Goal: Information Seeking & Learning: Learn about a topic

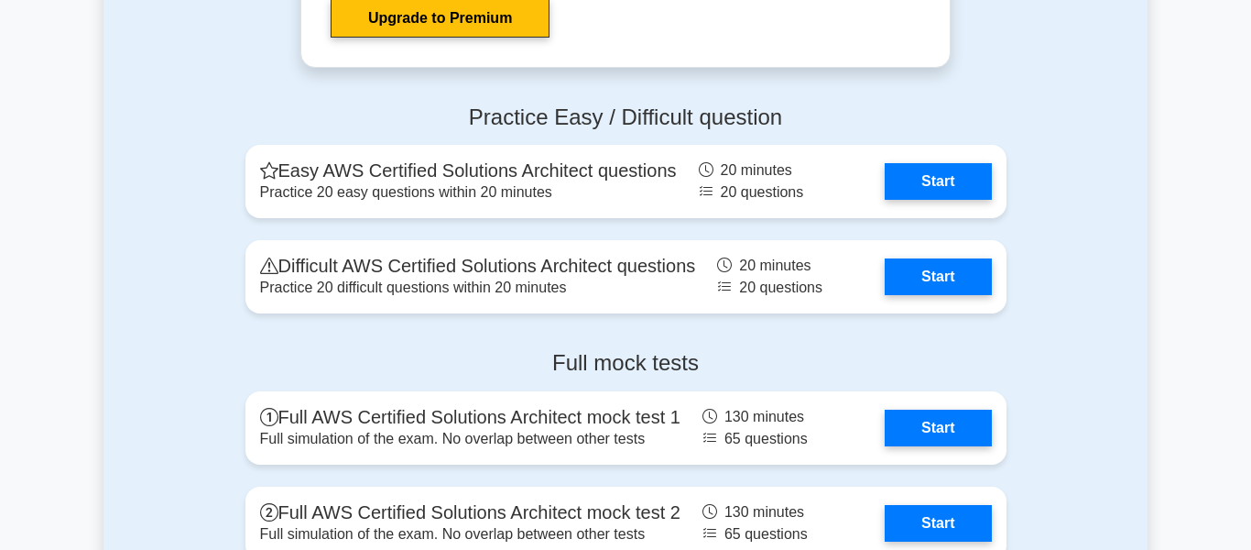
scroll to position [3981, 0]
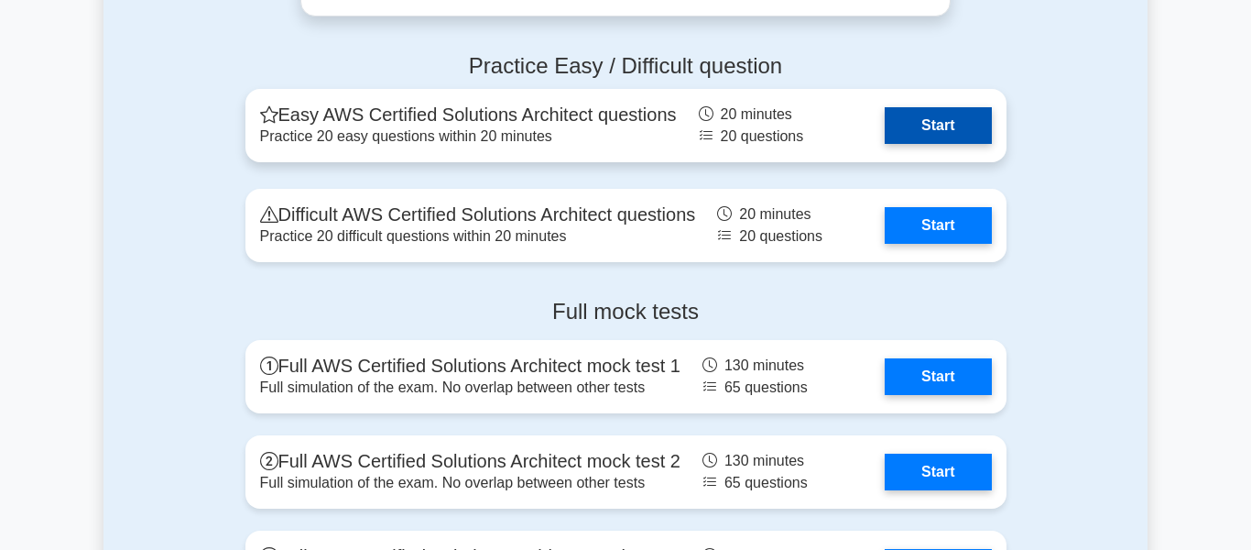
click at [945, 144] on link "Start" at bounding box center [938, 125] width 106 height 37
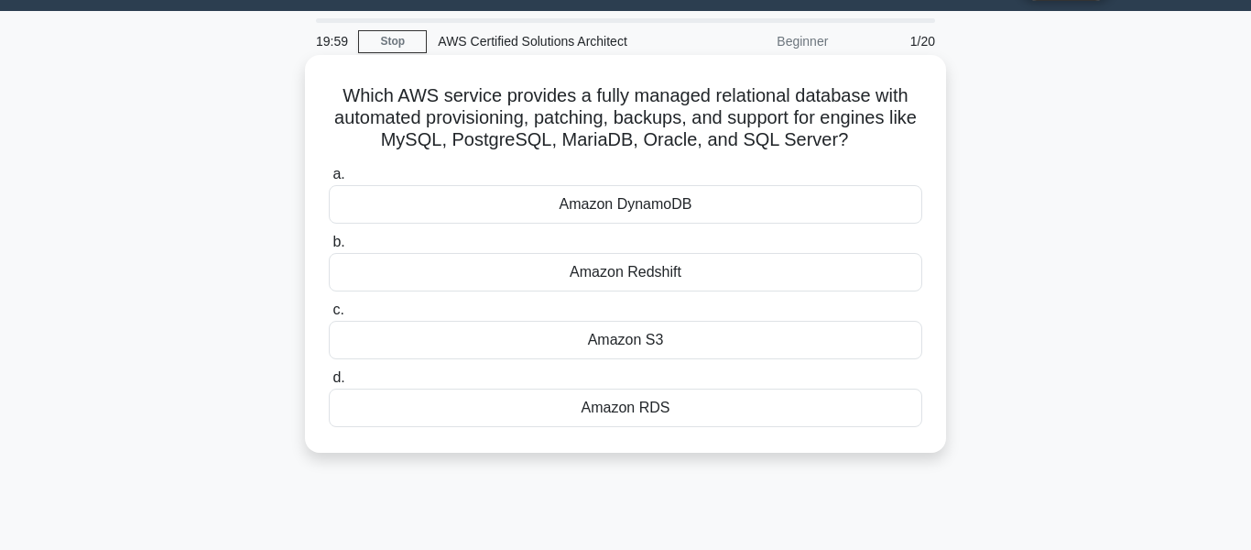
scroll to position [36, 0]
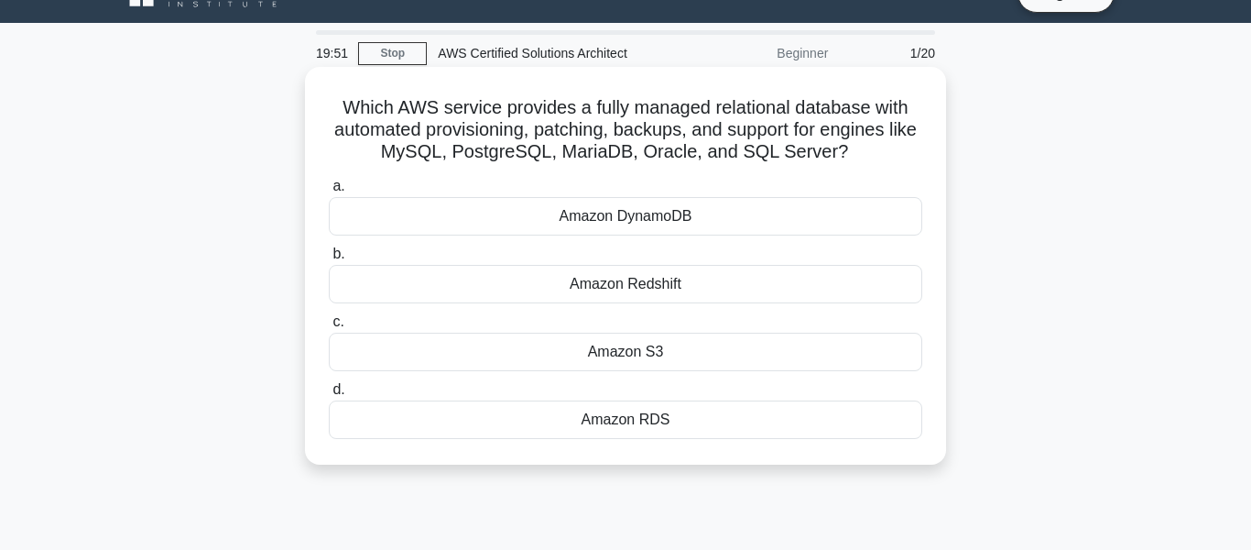
click at [655, 439] on div "Amazon RDS" at bounding box center [626, 419] width 594 height 38
click at [329, 396] on input "d. Amazon RDS" at bounding box center [329, 390] width 0 height 12
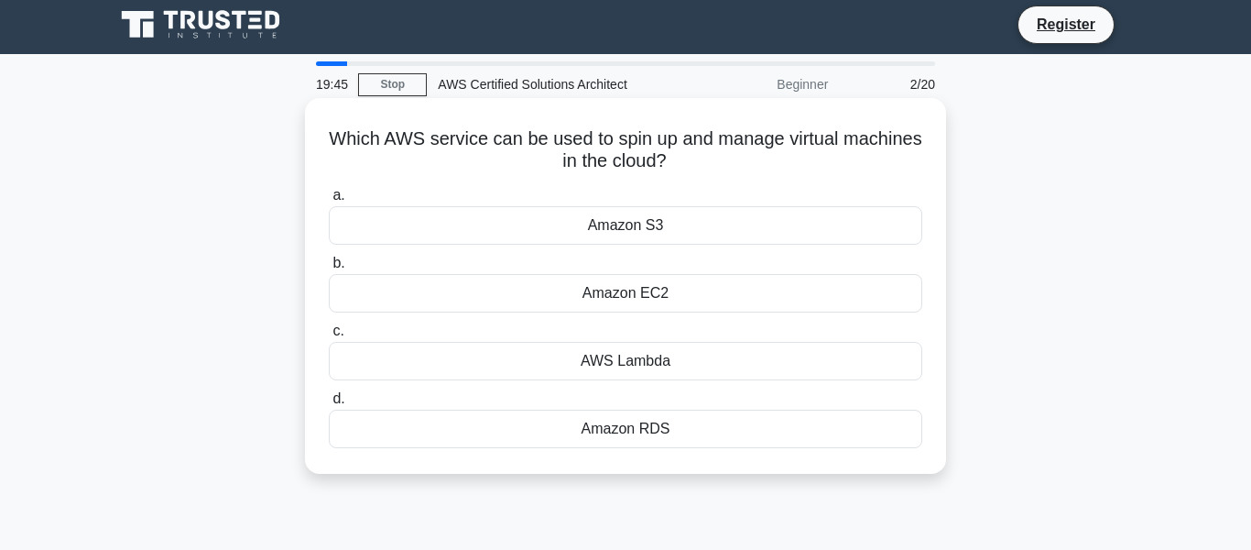
scroll to position [0, 0]
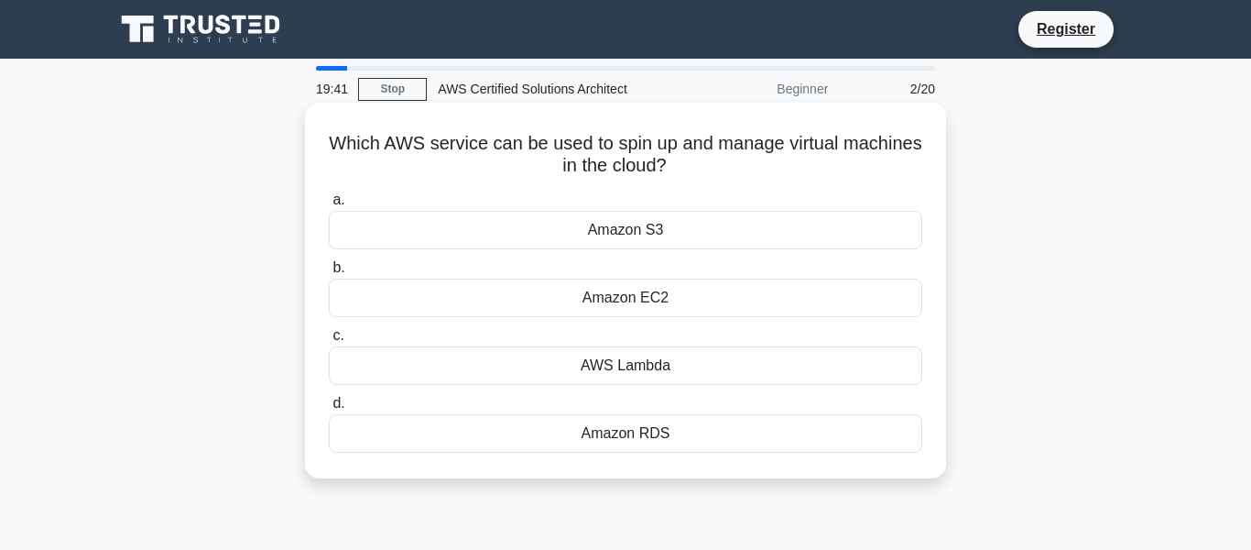
click at [732, 304] on div "Amazon EC2" at bounding box center [626, 298] width 594 height 38
click at [329, 274] on input "b. Amazon EC2" at bounding box center [329, 268] width 0 height 12
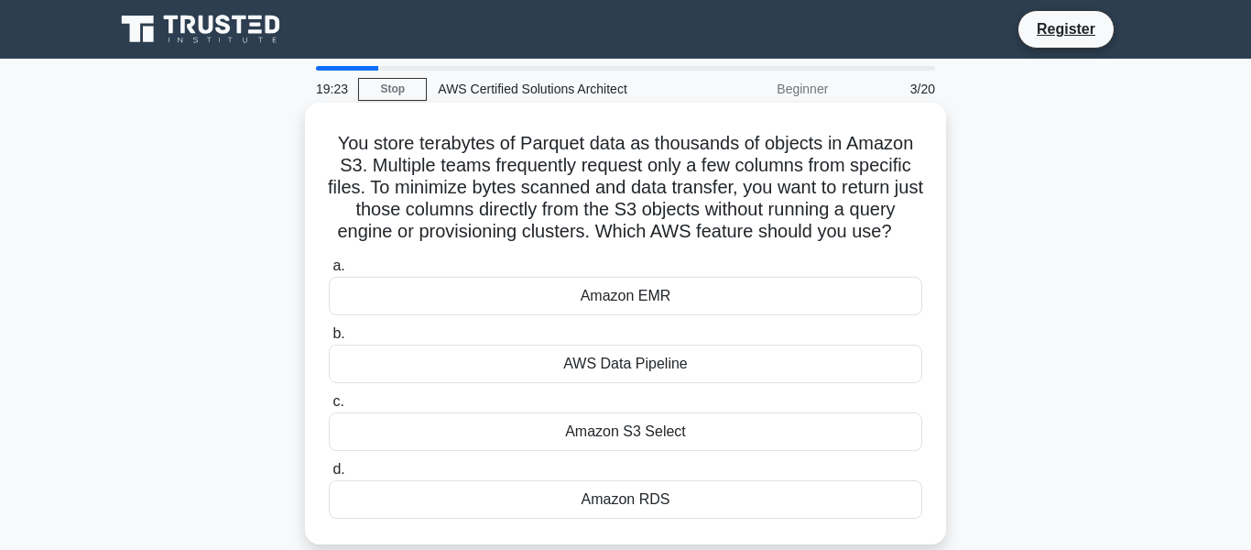
click at [658, 451] on div "Amazon S3 Select" at bounding box center [626, 431] width 594 height 38
click at [329, 408] on input "c. Amazon S3 Select" at bounding box center [329, 402] width 0 height 12
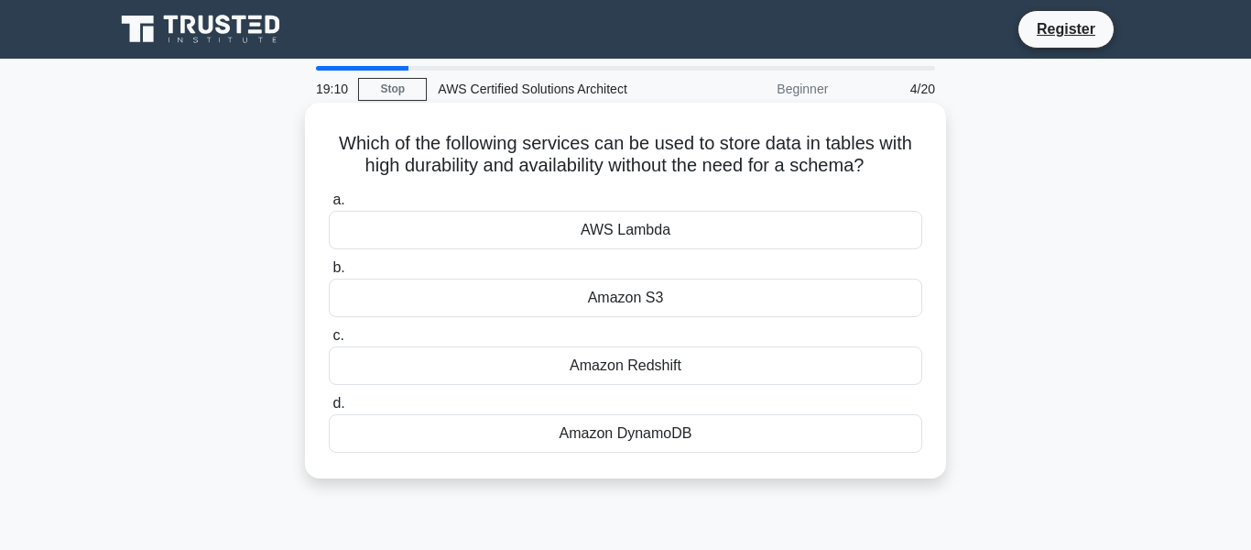
click at [655, 453] on div "Amazon DynamoDB" at bounding box center [626, 433] width 594 height 38
click at [329, 410] on input "d. Amazon DynamoDB" at bounding box center [329, 404] width 0 height 12
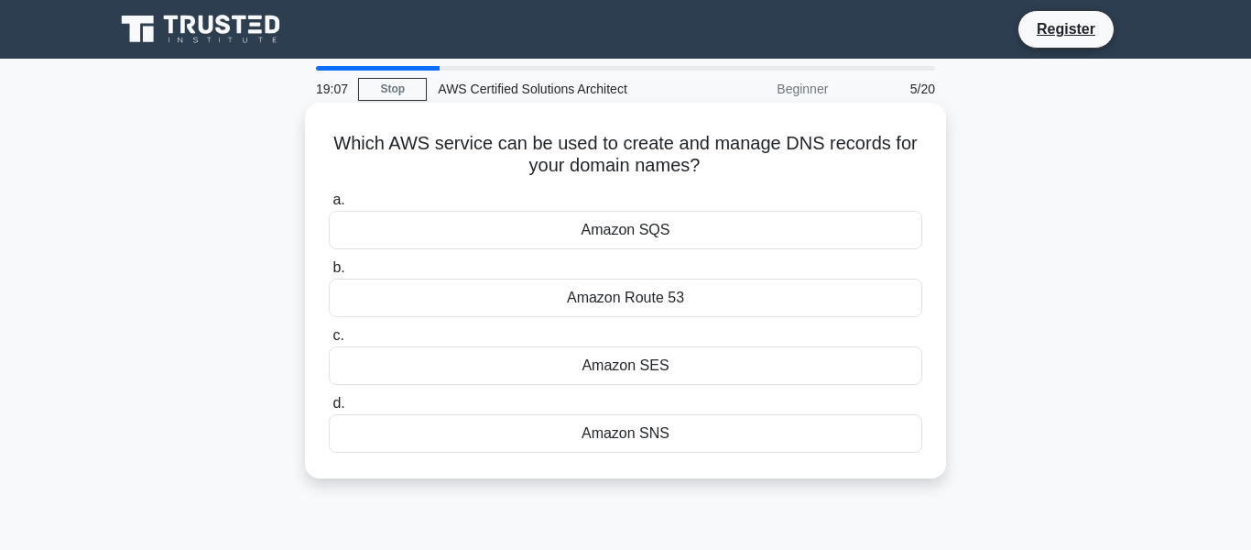
click at [644, 299] on div "Amazon Route 53" at bounding box center [626, 298] width 594 height 38
click at [676, 301] on div "Amazon Route 53" at bounding box center [626, 298] width 594 height 38
click at [329, 274] on input "b. Amazon Route 53" at bounding box center [329, 268] width 0 height 12
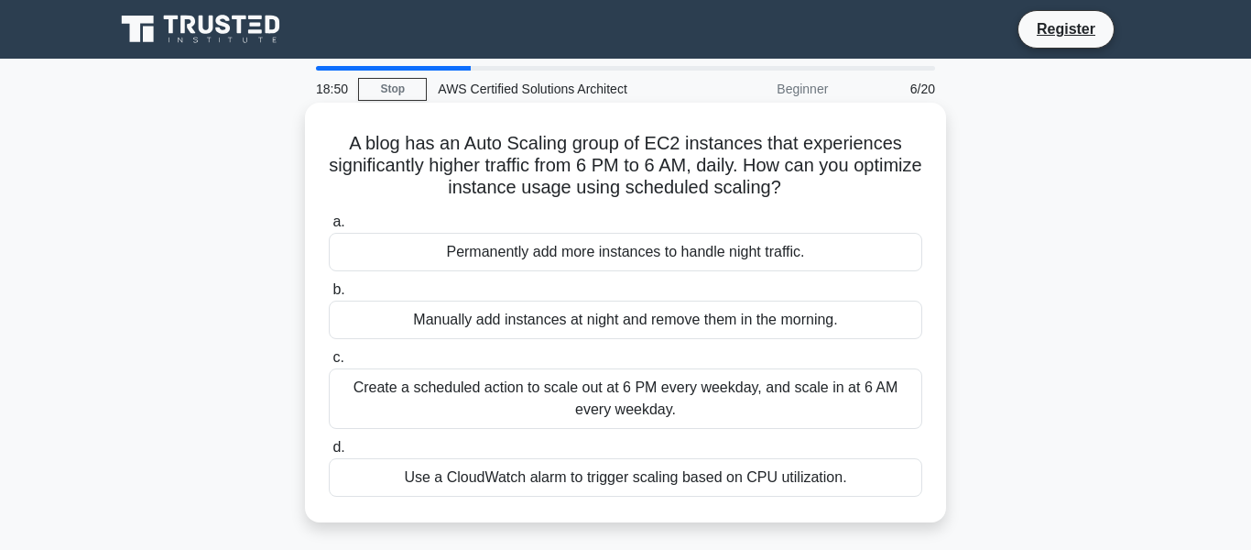
click at [575, 418] on div "Create a scheduled action to scale out at 6 PM every weekday, and scale in at 6…" at bounding box center [626, 398] width 594 height 60
click at [329, 364] on input "c. Create a scheduled action to scale out at 6 PM every weekday, and scale in a…" at bounding box center [329, 358] width 0 height 12
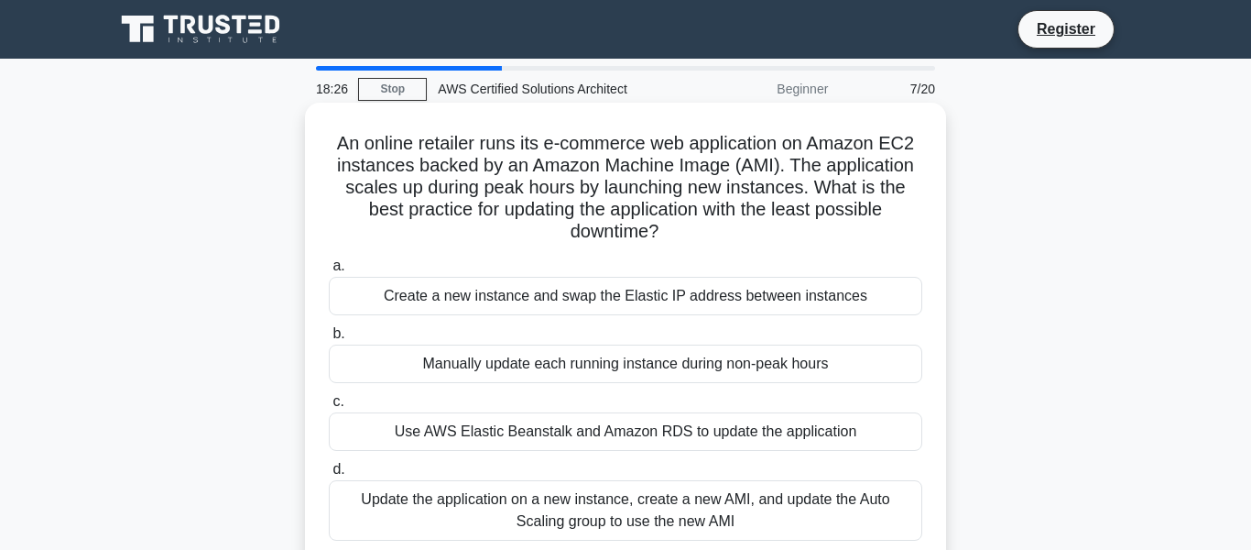
click at [639, 510] on div "Update the application on a new instance, create a new AMI, and update the Auto…" at bounding box center [626, 510] width 594 height 60
click at [329, 475] on input "d. Update the application on a new instance, create a new AMI, and update the A…" at bounding box center [329, 470] width 0 height 12
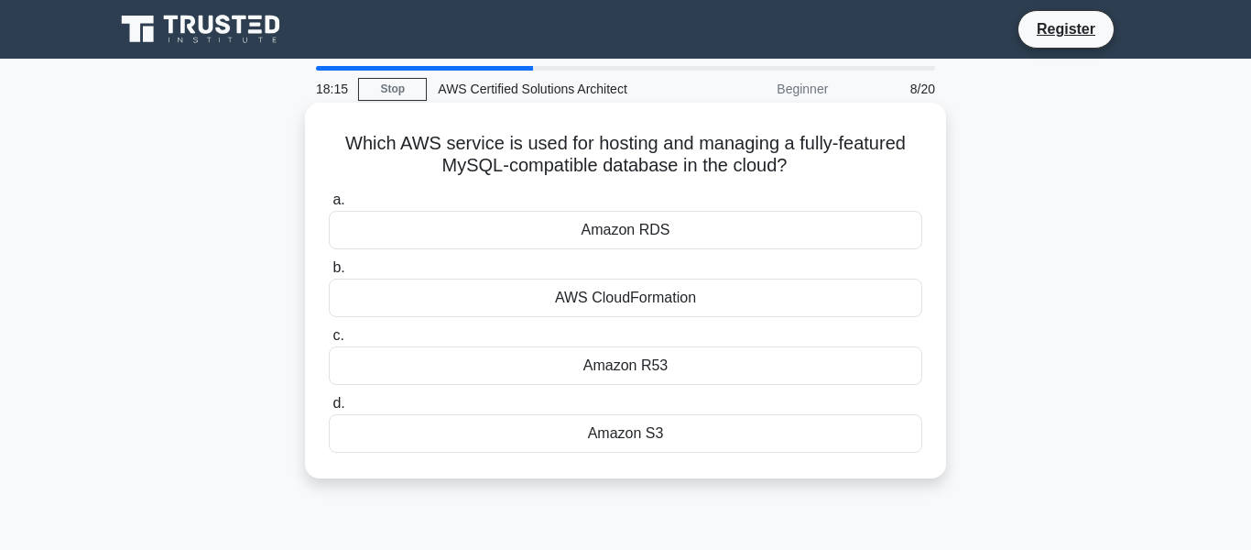
click at [644, 209] on label "a. Amazon RDS" at bounding box center [626, 219] width 594 height 60
click at [329, 206] on input "a. Amazon RDS" at bounding box center [329, 200] width 0 height 12
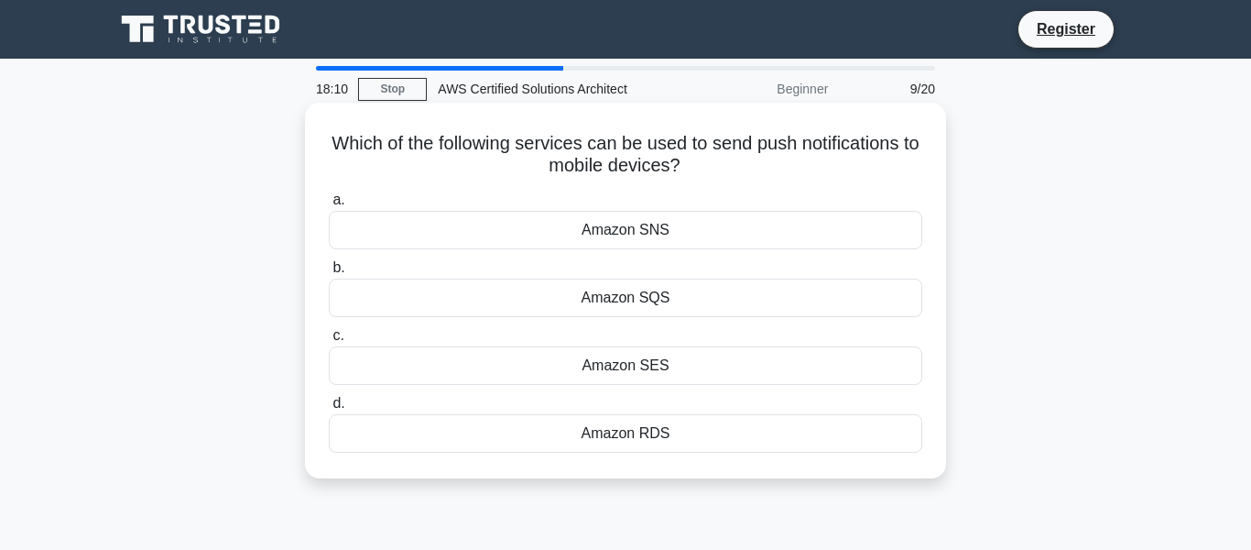
click at [673, 241] on div "Amazon SNS" at bounding box center [626, 230] width 594 height 38
click at [329, 206] on input "a. Amazon SNS" at bounding box center [329, 200] width 0 height 12
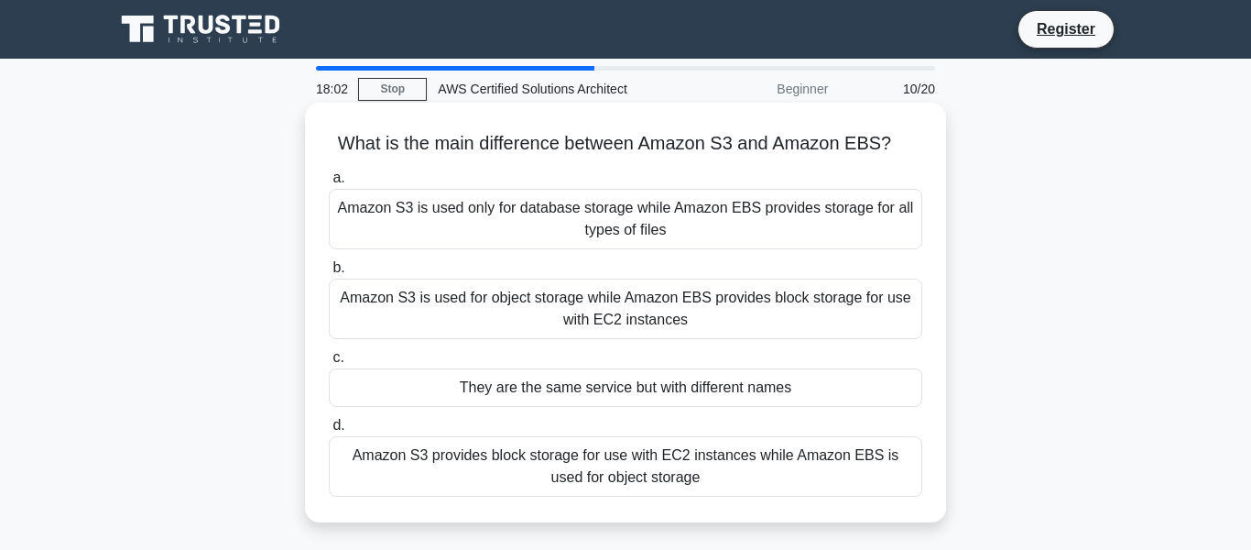
click at [636, 339] on div "Amazon S3 is used for object storage while Amazon EBS provides block storage fo…" at bounding box center [626, 309] width 594 height 60
click at [329, 274] on input "b. Amazon S3 is used for object storage while Amazon EBS provides block storage…" at bounding box center [329, 268] width 0 height 12
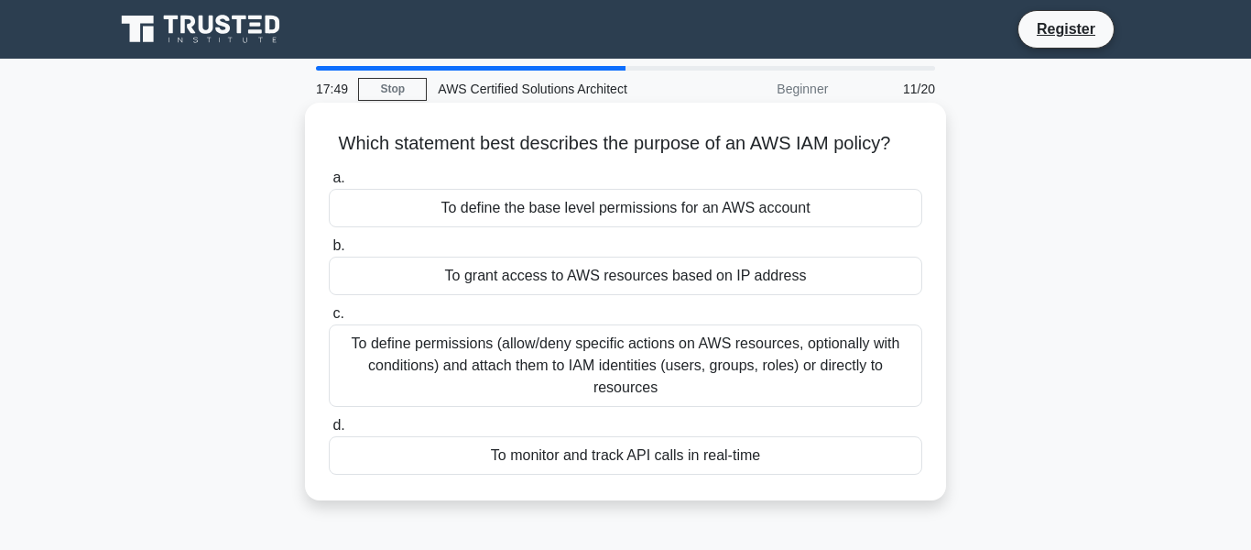
click at [669, 402] on div "To define permissions (allow/deny specific actions on AWS resources, optionally…" at bounding box center [626, 365] width 594 height 82
click at [329, 320] on input "c. To define permissions (allow/deny specific actions on AWS resources, optiona…" at bounding box center [329, 314] width 0 height 12
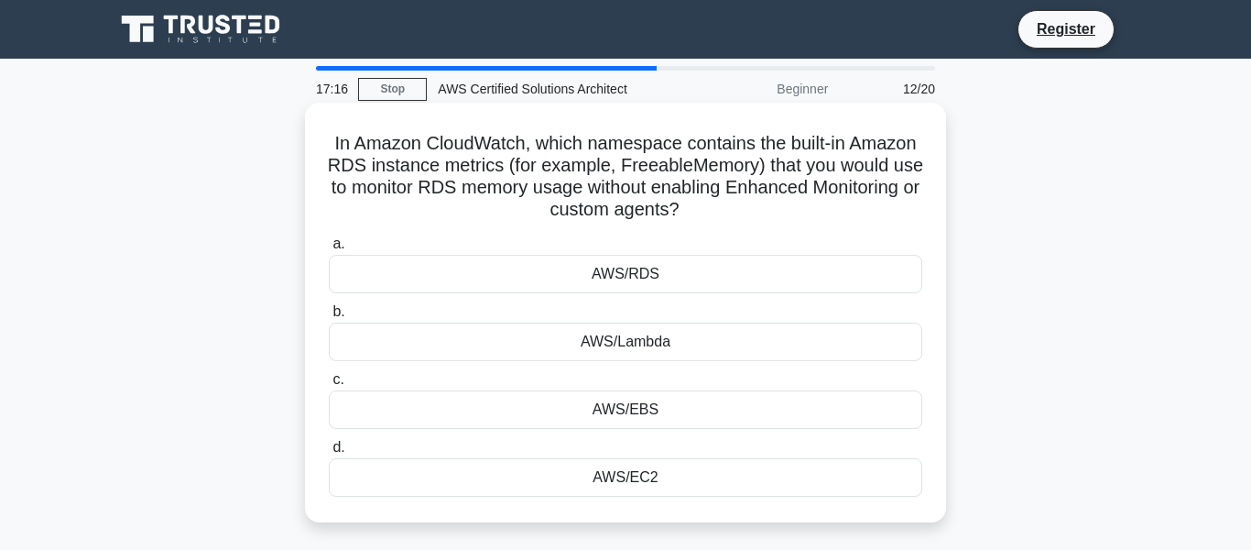
click at [654, 350] on div "AWS/Lambda" at bounding box center [626, 341] width 594 height 38
click at [329, 318] on input "b. AWS/Lambda" at bounding box center [329, 312] width 0 height 12
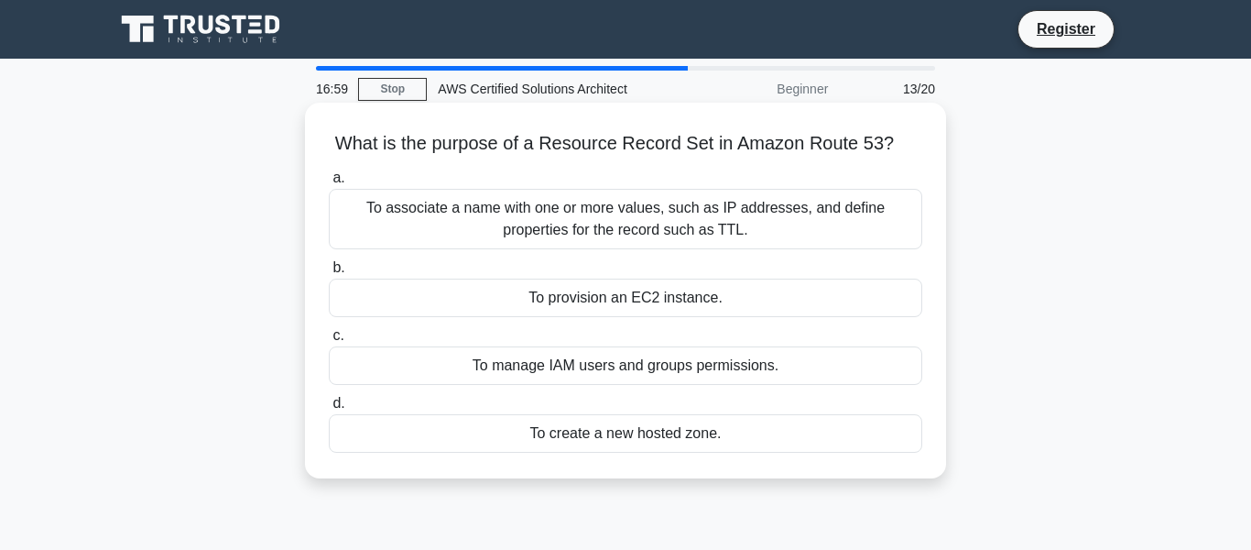
click at [637, 453] on div "To create a new hosted zone." at bounding box center [626, 433] width 594 height 38
click at [329, 410] on input "d. To create a new hosted zone." at bounding box center [329, 404] width 0 height 12
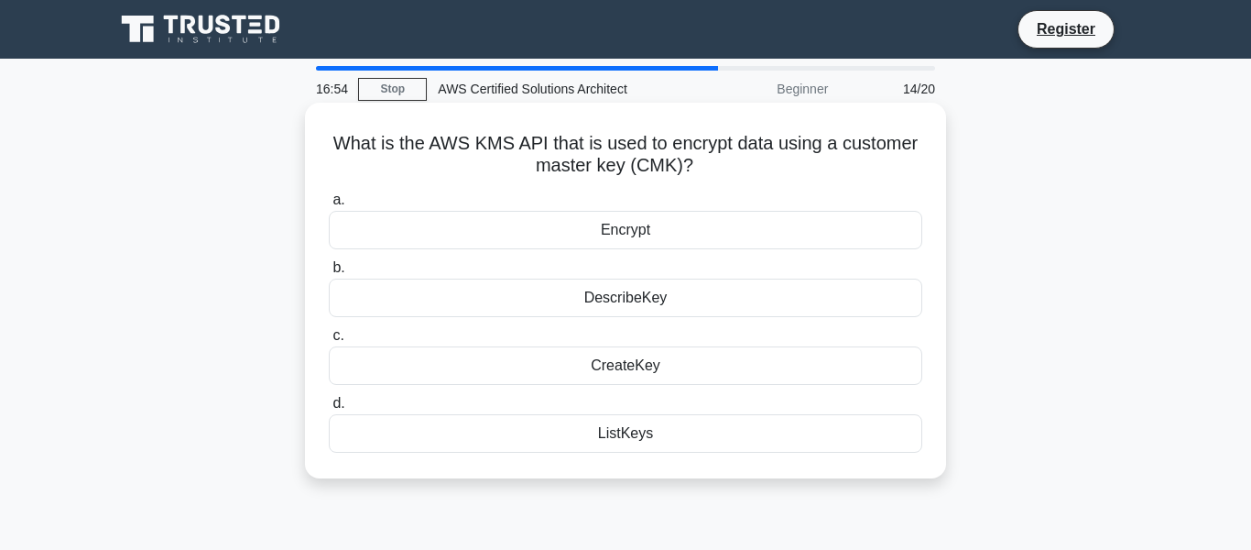
click at [650, 228] on div "Encrypt" at bounding box center [626, 230] width 594 height 38
click at [329, 206] on input "a. Encrypt" at bounding box center [329, 200] width 0 height 12
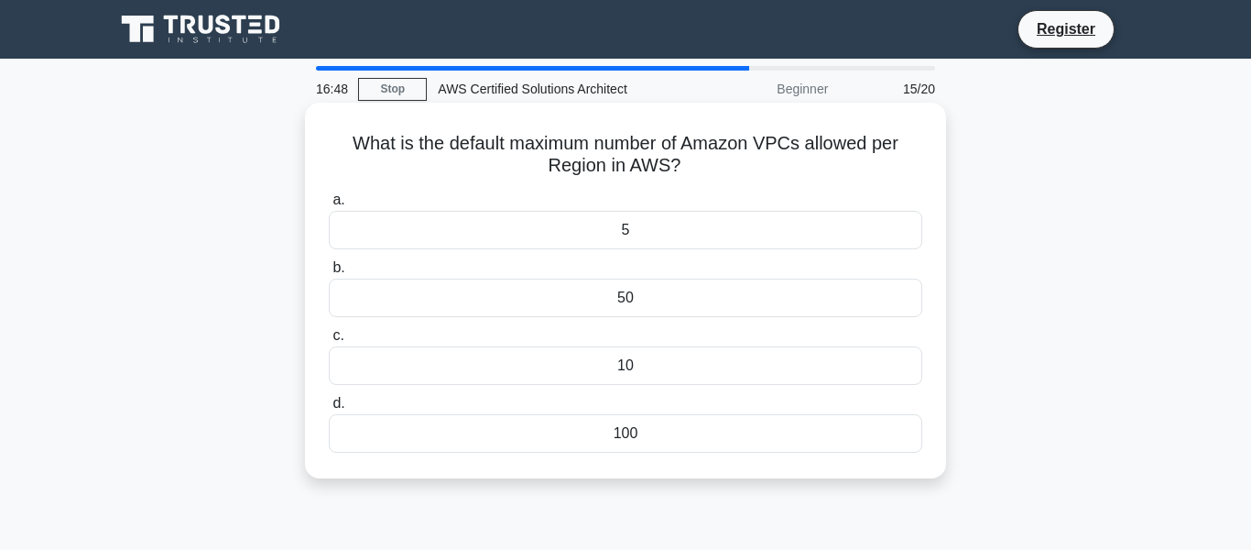
click at [634, 444] on div "100" at bounding box center [626, 433] width 594 height 38
click at [329, 410] on input "d. 100" at bounding box center [329, 404] width 0 height 12
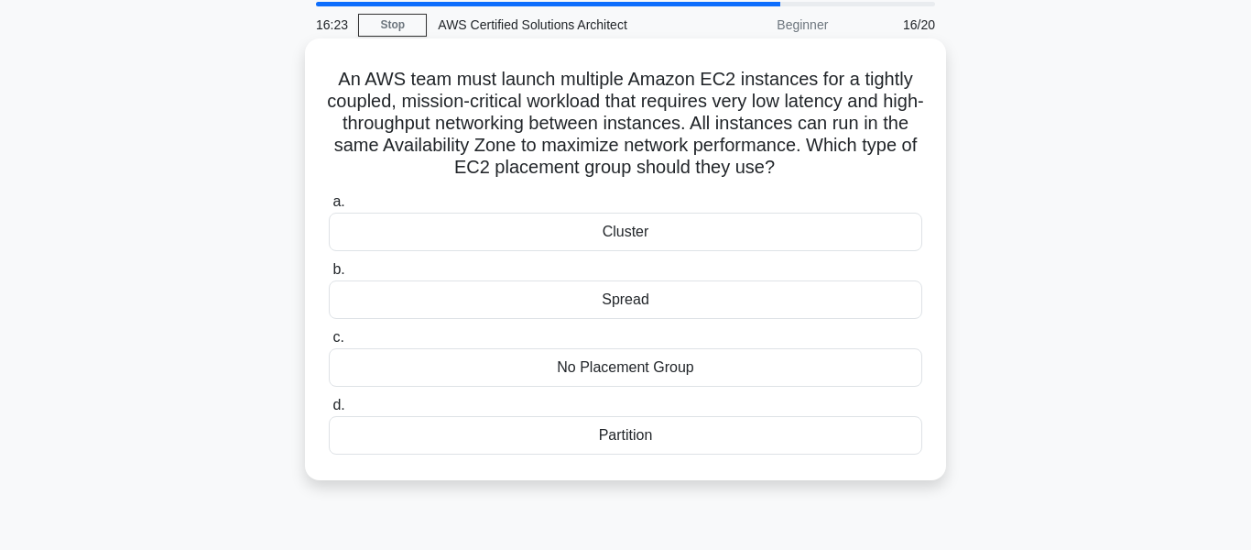
scroll to position [78, 0]
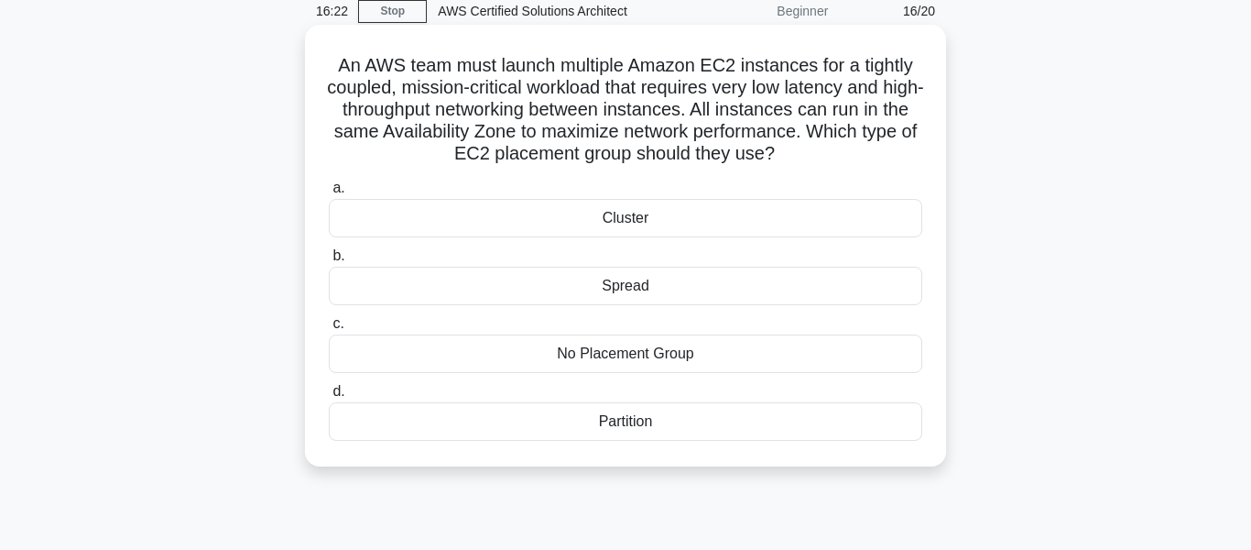
click at [650, 237] on div "Cluster" at bounding box center [626, 218] width 594 height 38
click at [329, 194] on input "a. Cluster" at bounding box center [329, 188] width 0 height 12
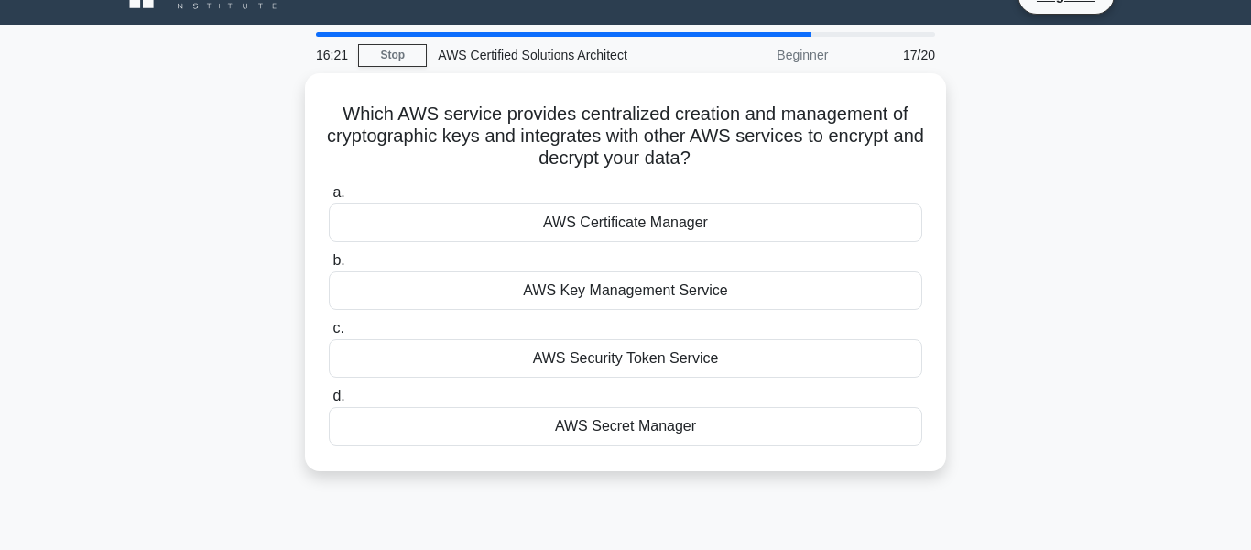
scroll to position [13, 0]
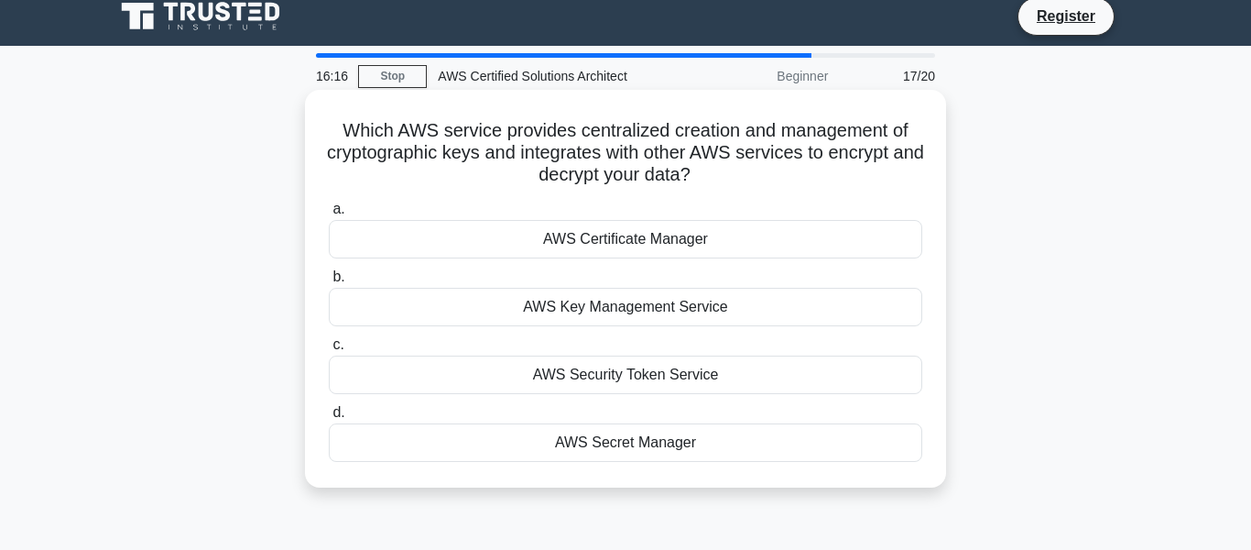
click at [698, 311] on div "AWS Key Management Service" at bounding box center [626, 307] width 594 height 38
click at [329, 283] on input "b. AWS Key Management Service" at bounding box center [329, 277] width 0 height 12
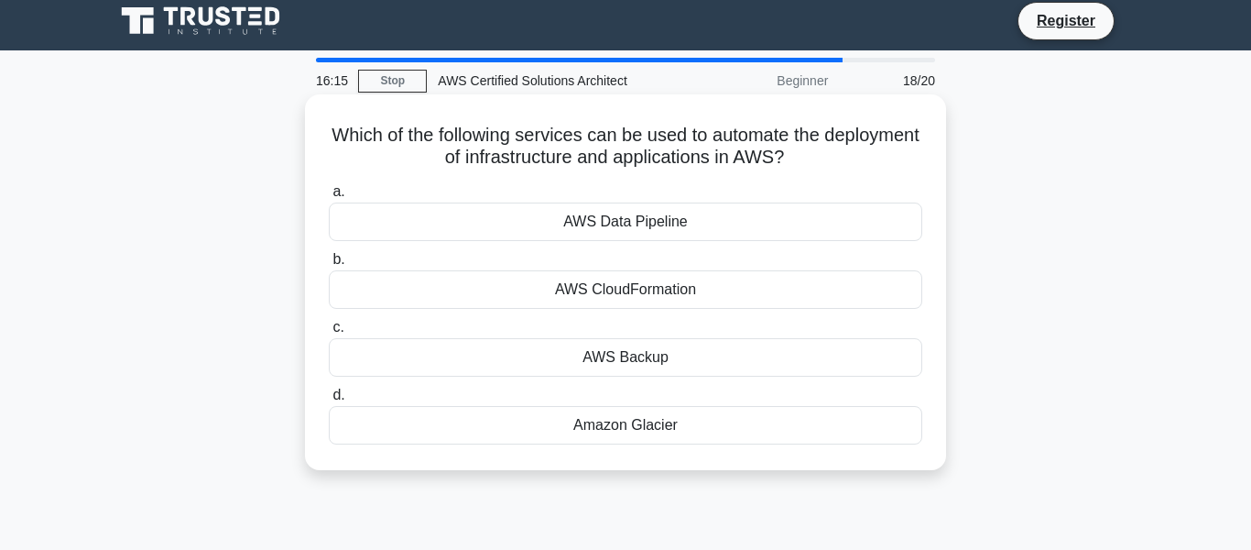
scroll to position [4, 0]
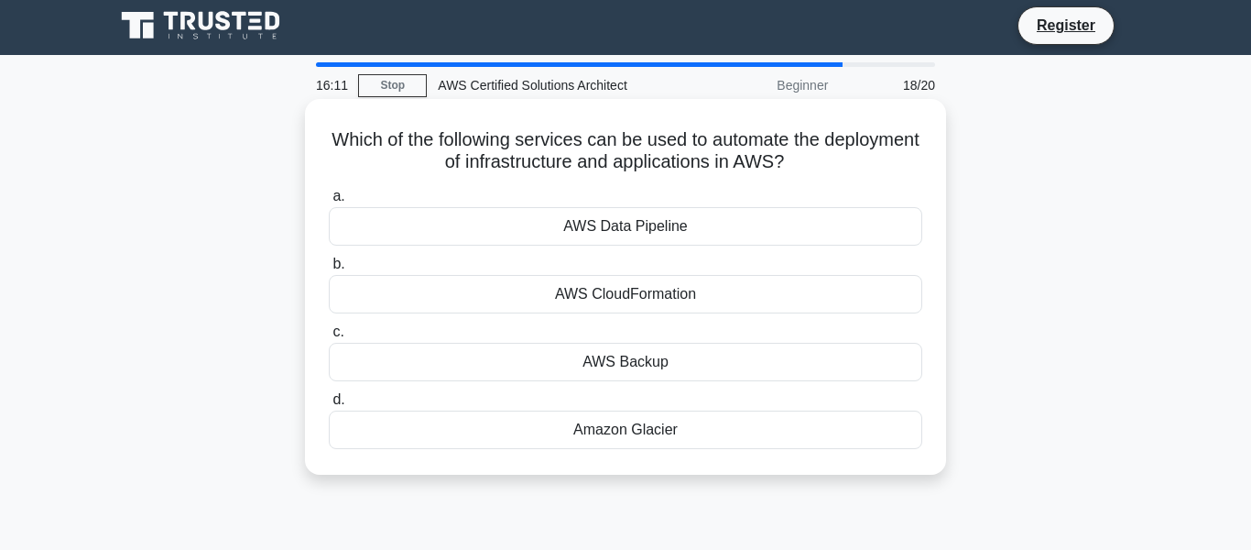
click at [710, 227] on div "AWS Data Pipeline" at bounding box center [626, 226] width 594 height 38
click at [329, 202] on input "a. AWS Data Pipeline" at bounding box center [329, 197] width 0 height 12
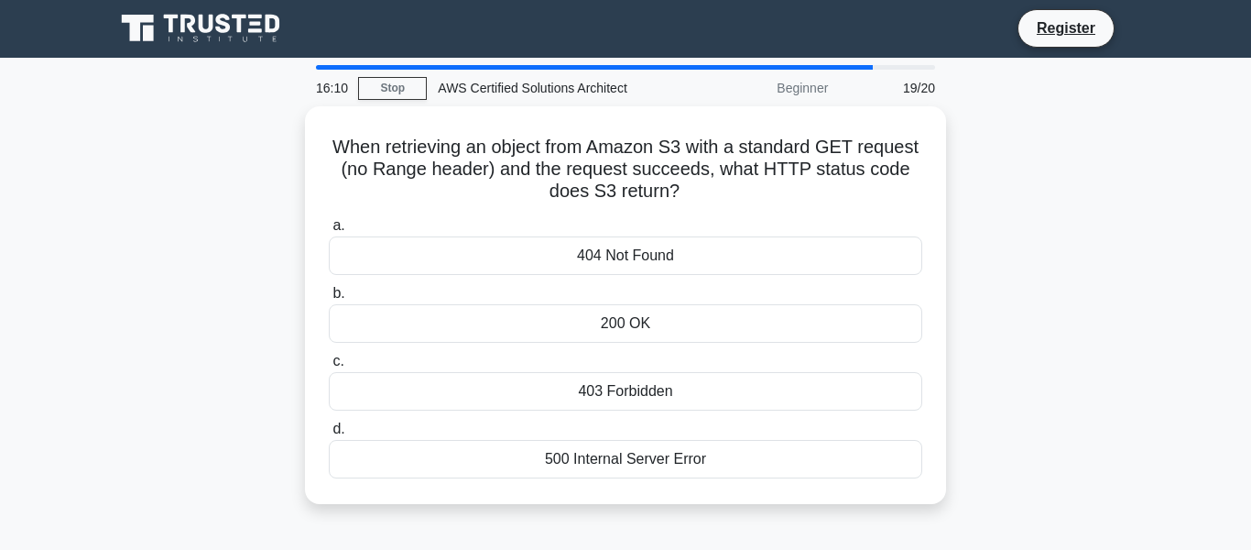
scroll to position [0, 0]
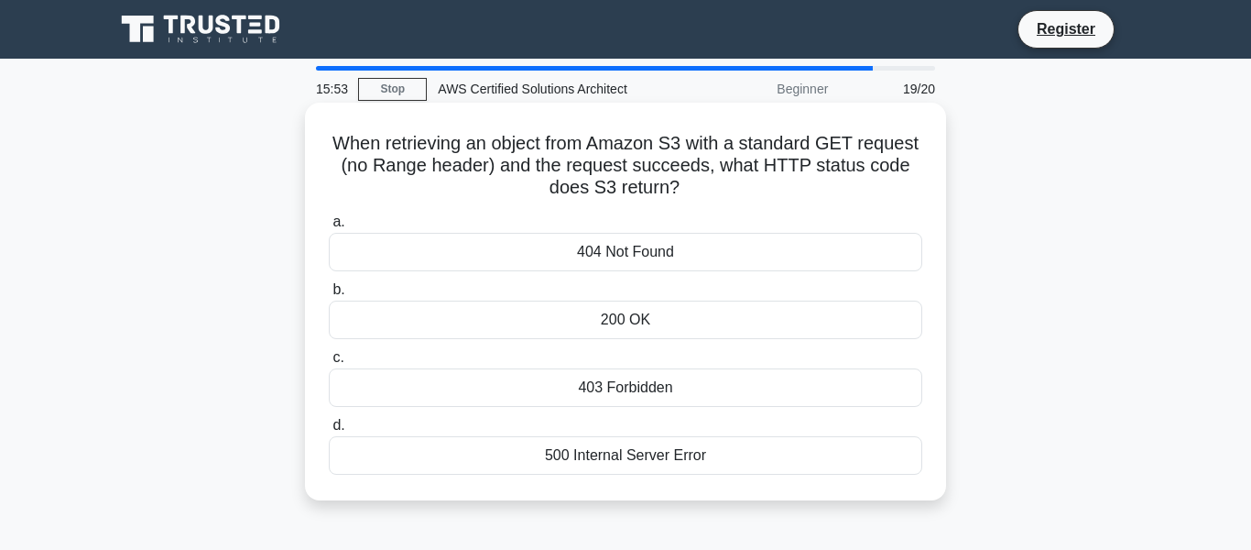
click at [686, 393] on div "403 Forbidden" at bounding box center [626, 387] width 594 height 38
click at [329, 364] on input "c. 403 Forbidden" at bounding box center [329, 358] width 0 height 12
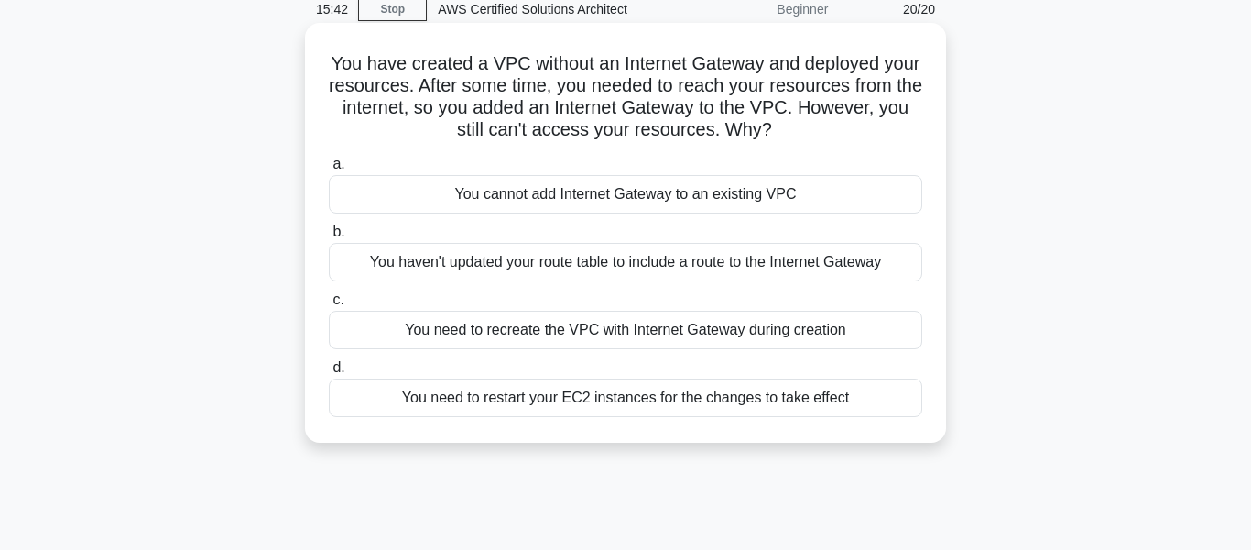
scroll to position [101, 0]
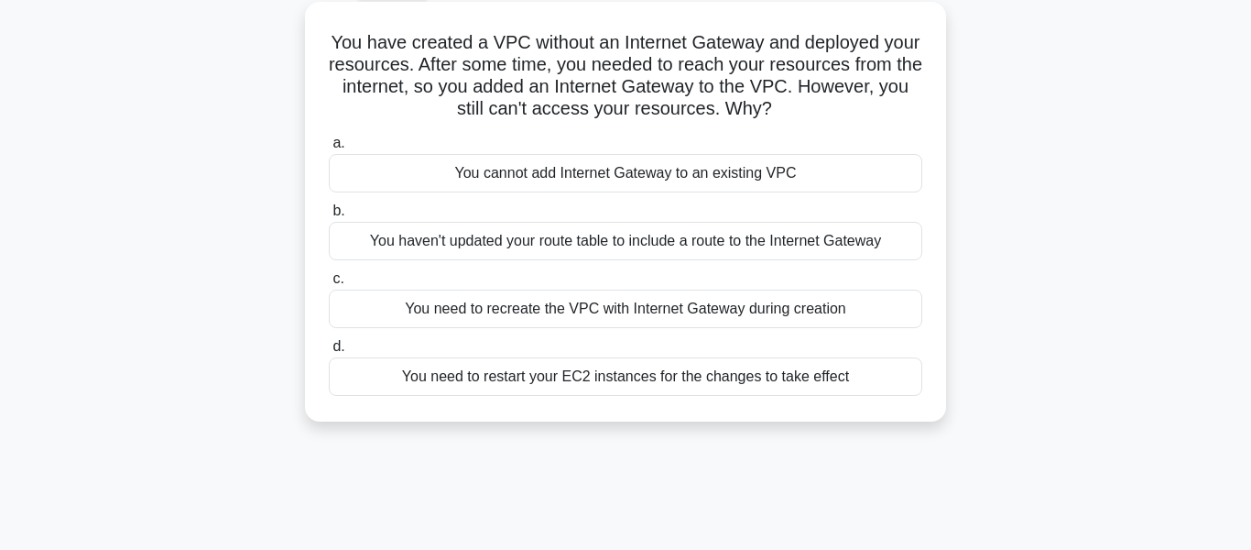
click at [641, 396] on div "You need to restart your EC2 instances for the changes to take effect" at bounding box center [626, 376] width 594 height 38
click at [329, 353] on input "d. You need to restart your EC2 instances for the changes to take effect" at bounding box center [329, 347] width 0 height 12
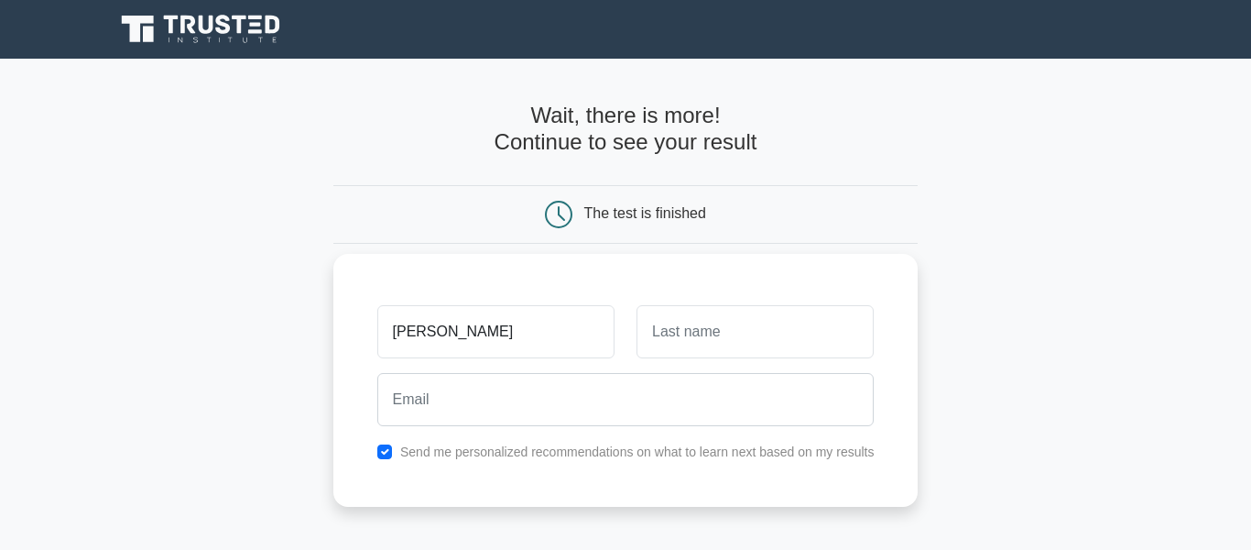
type input "santhosh"
drag, startPoint x: 495, startPoint y: 429, endPoint x: 488, endPoint y: 421, distance: 9.7
click at [494, 430] on div at bounding box center [625, 400] width 519 height 68
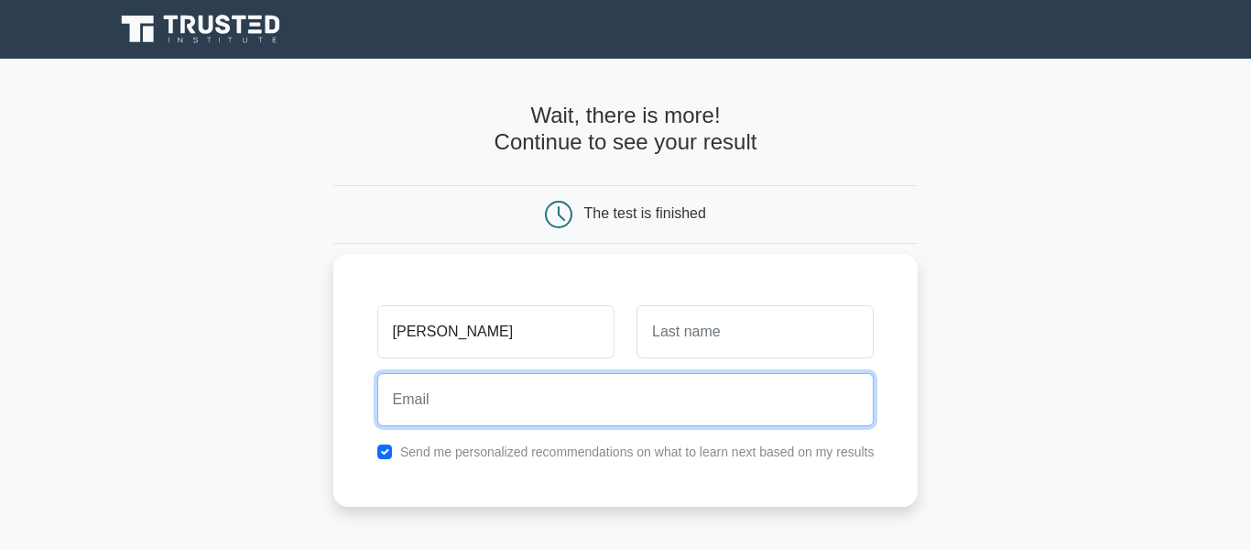
click at [485, 416] on input "email" at bounding box center [625, 399] width 497 height 53
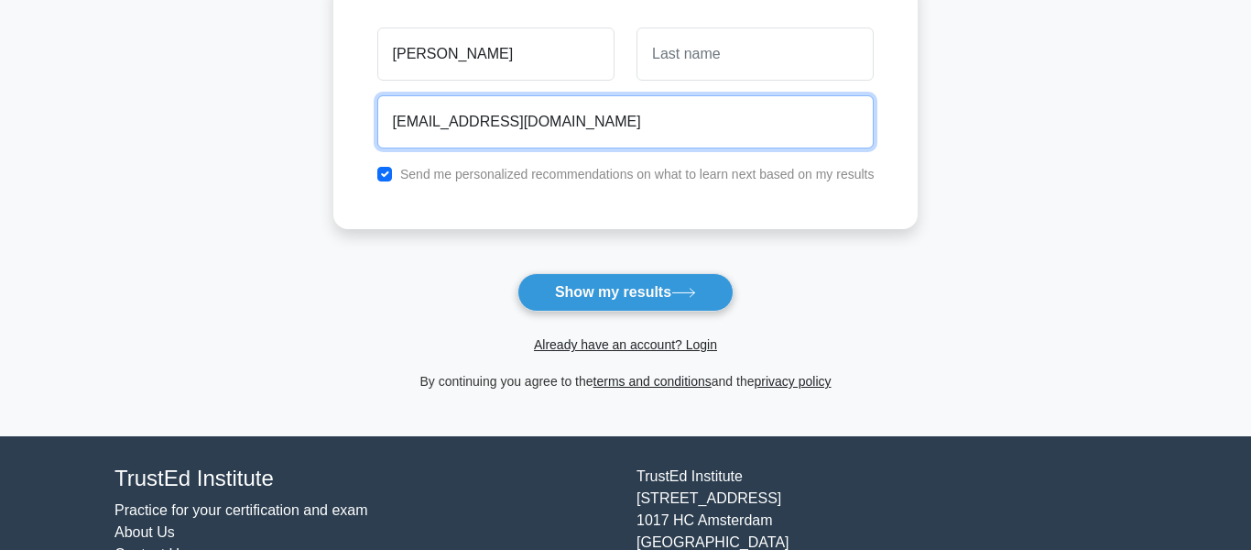
scroll to position [372, 0]
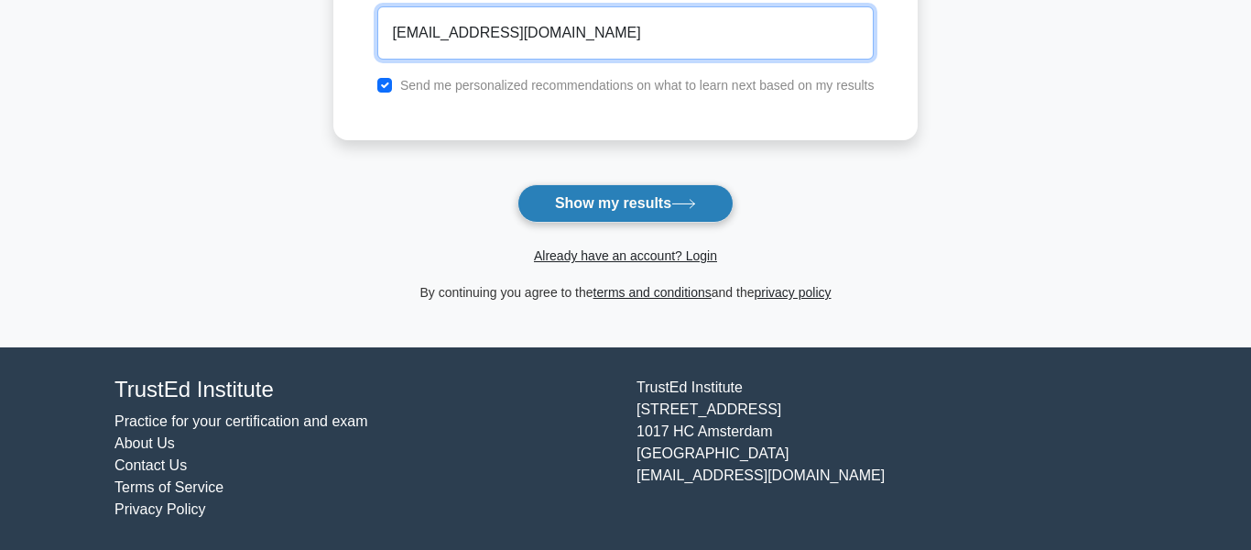
type input "samdylap@gmail.com"
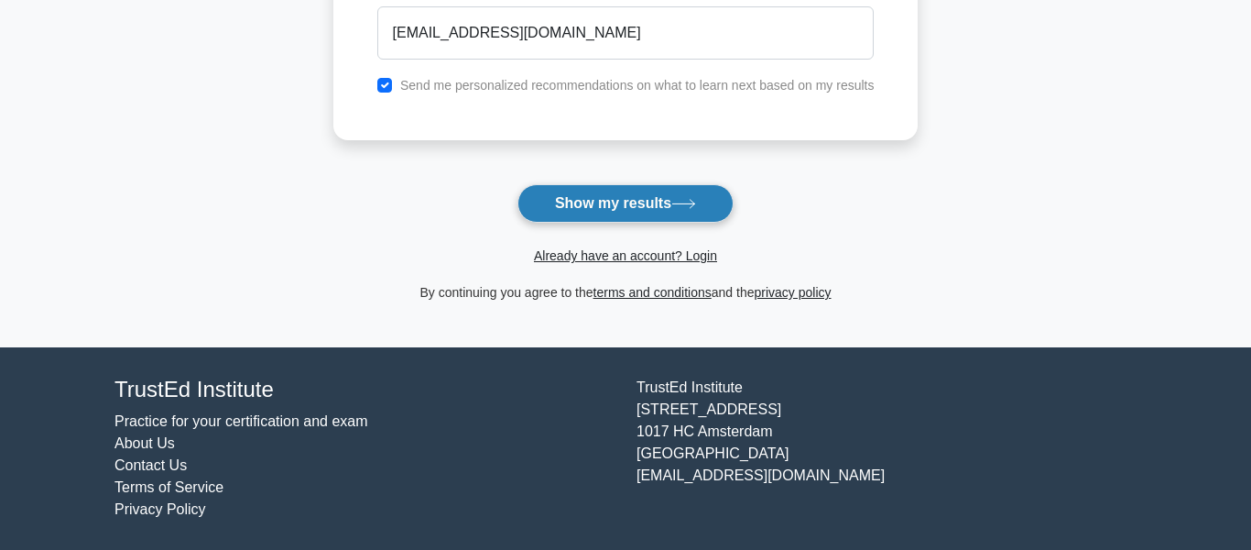
click at [611, 206] on button "Show my results" at bounding box center [626, 203] width 216 height 38
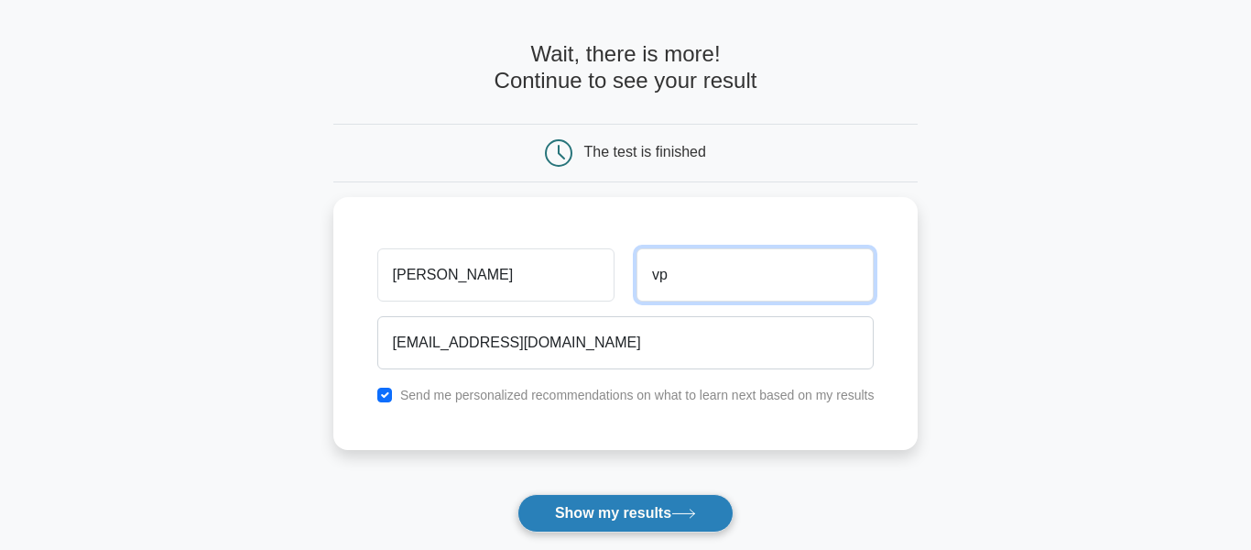
type input "vp"
click at [644, 520] on button "Show my results" at bounding box center [626, 513] width 216 height 38
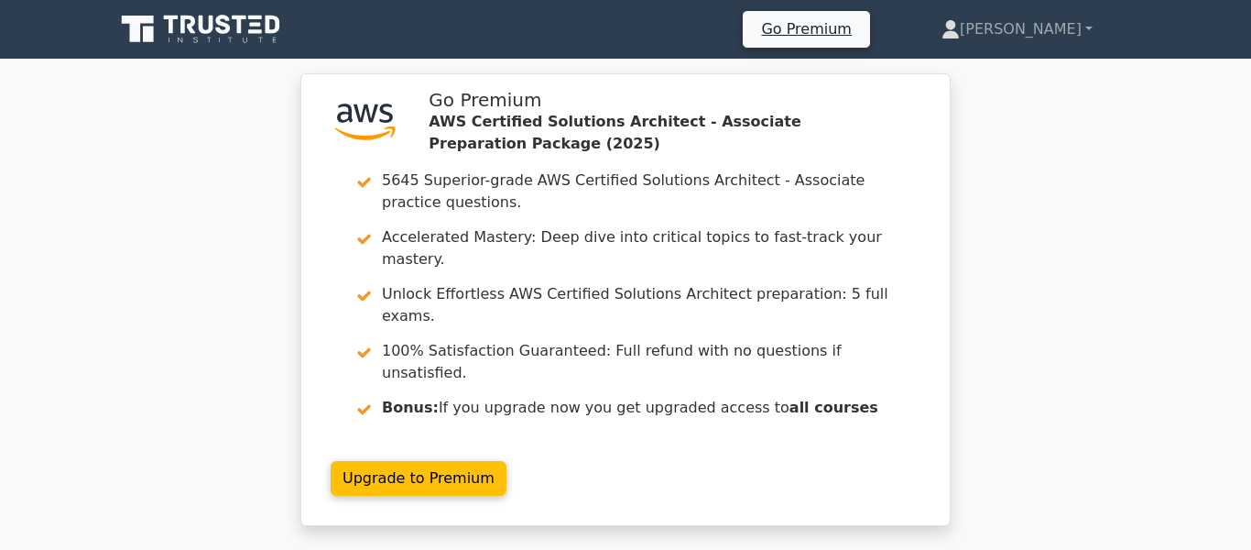
drag, startPoint x: 875, startPoint y: 317, endPoint x: 869, endPoint y: 330, distance: 14.0
click at [507, 461] on link "Upgrade to Premium" at bounding box center [419, 478] width 176 height 35
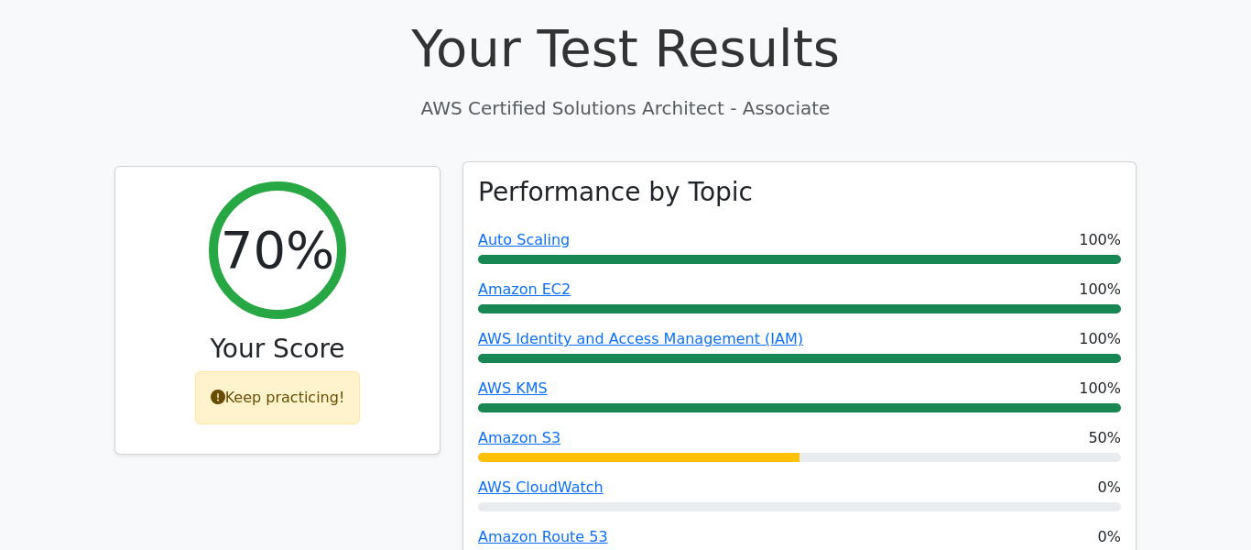
scroll to position [577, 0]
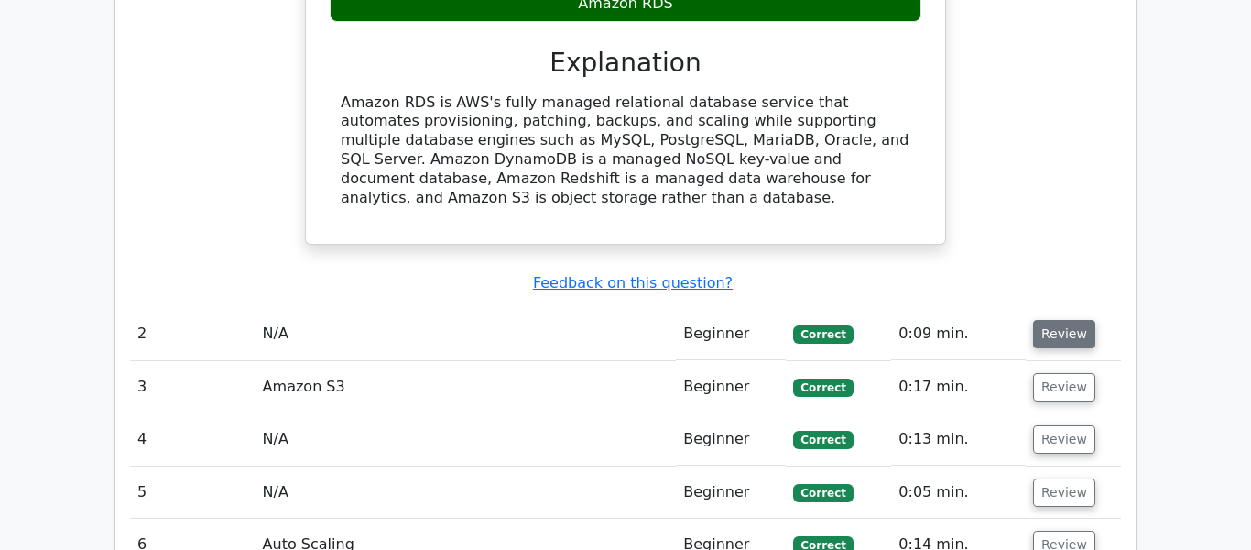
scroll to position [1996, 0]
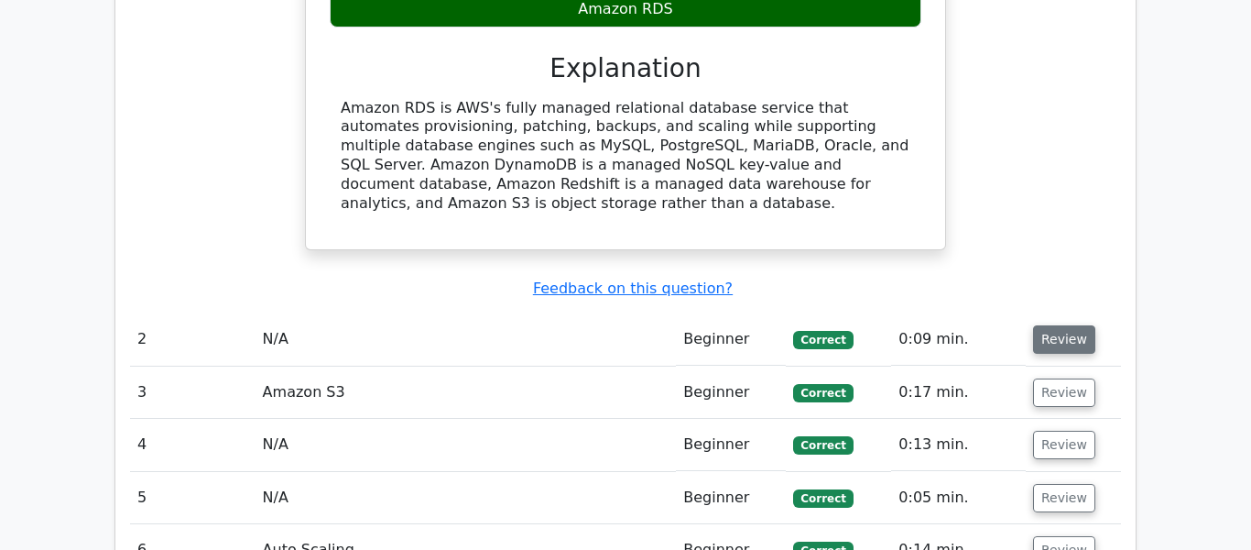
click at [1050, 325] on button "Review" at bounding box center [1064, 339] width 62 height 28
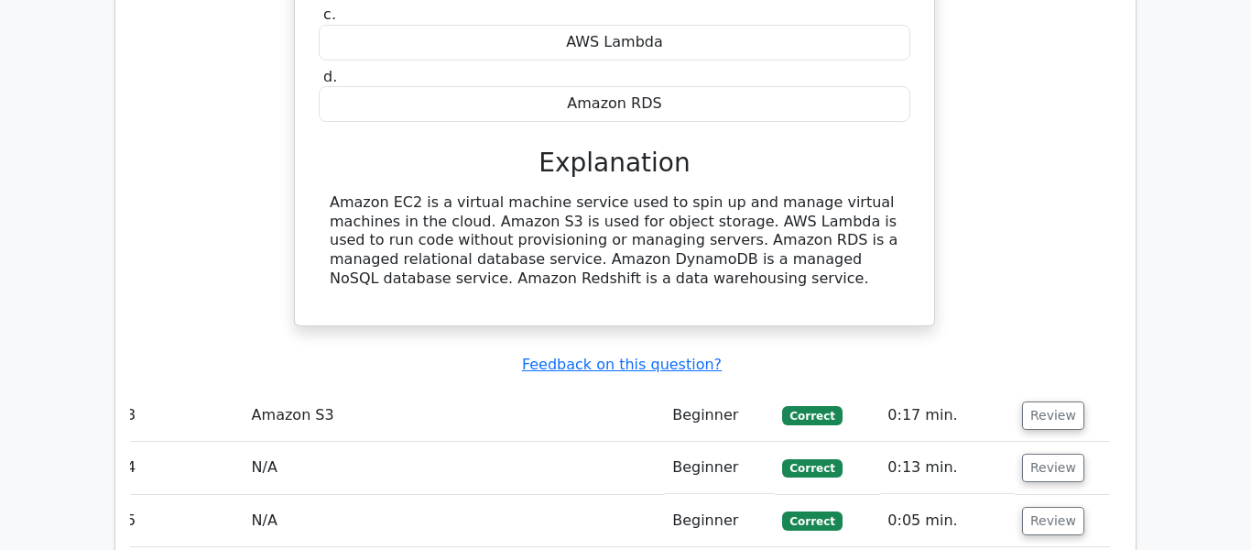
scroll to position [2572, 0]
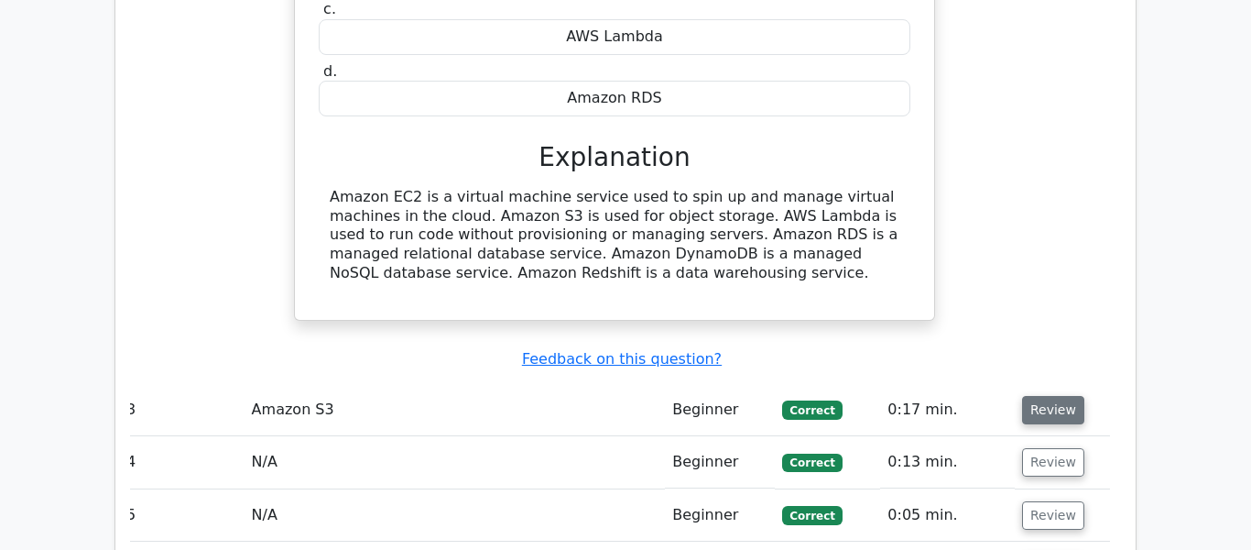
click at [1034, 396] on button "Review" at bounding box center [1053, 410] width 62 height 28
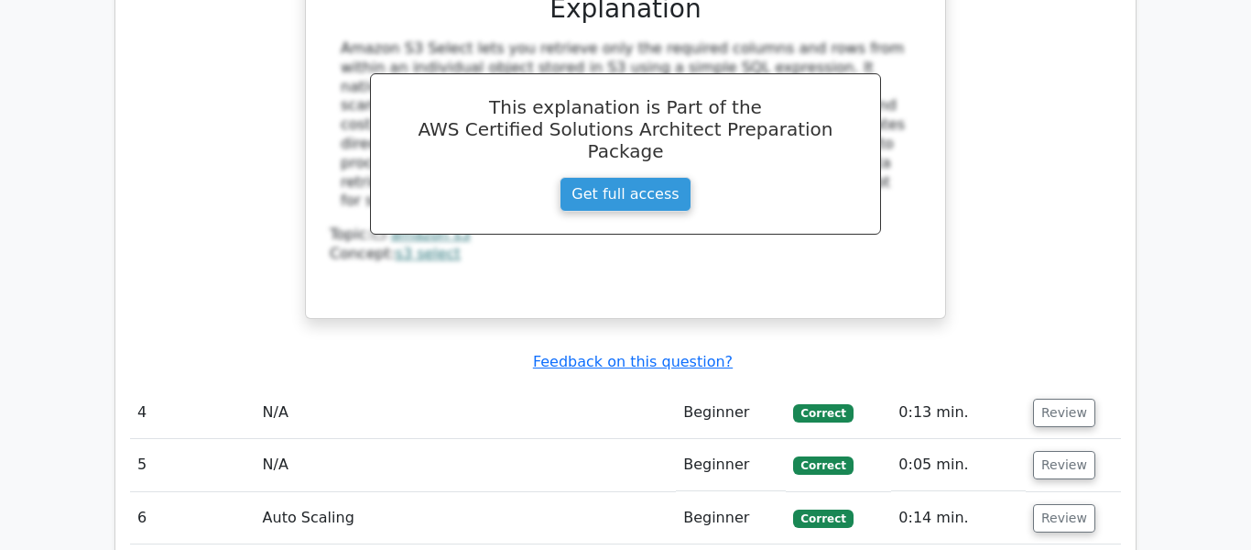
scroll to position [3452, 0]
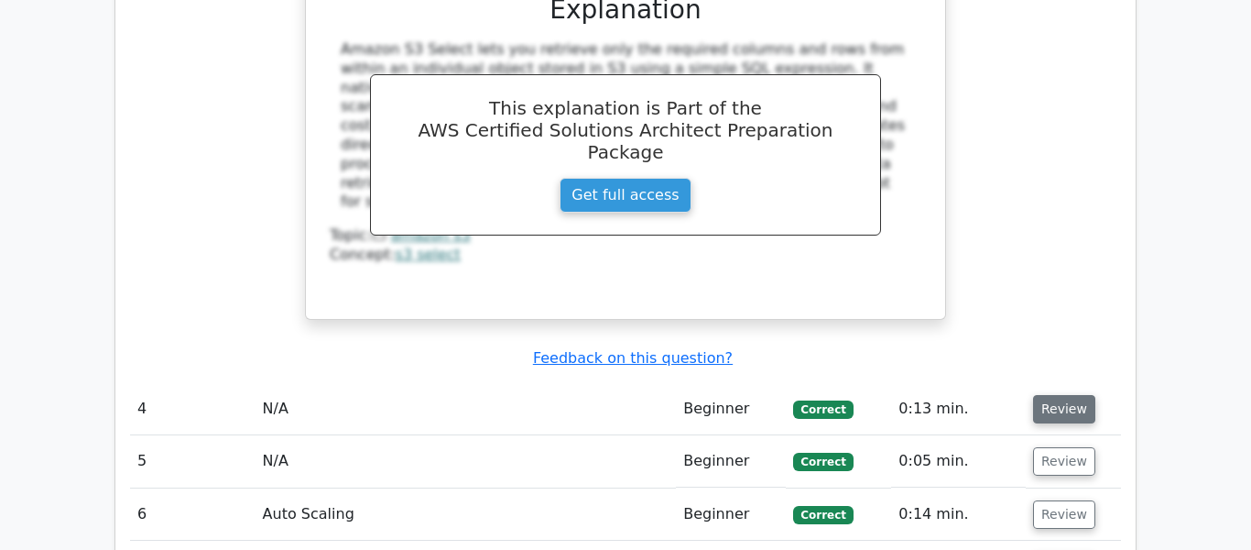
click at [1053, 395] on button "Review" at bounding box center [1064, 409] width 62 height 28
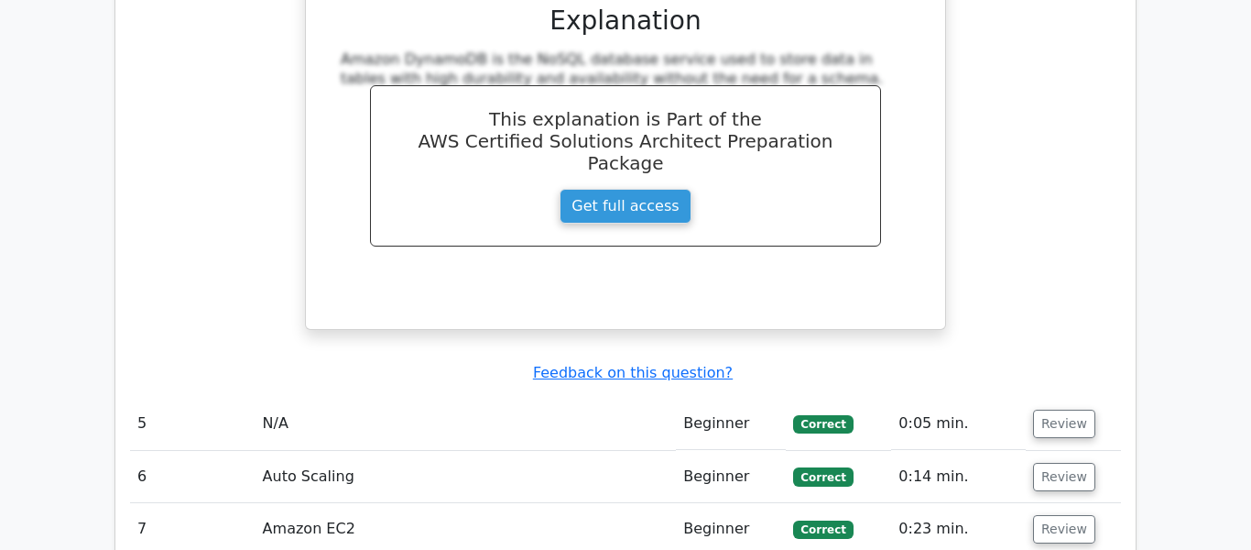
scroll to position [4257, 0]
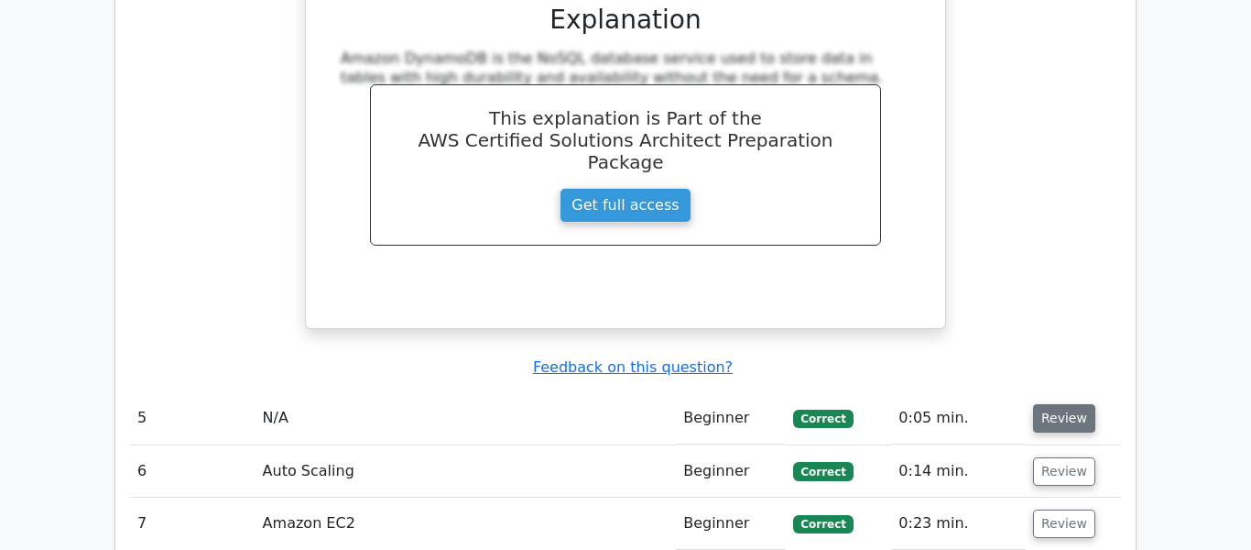
click at [1042, 404] on button "Review" at bounding box center [1064, 418] width 62 height 28
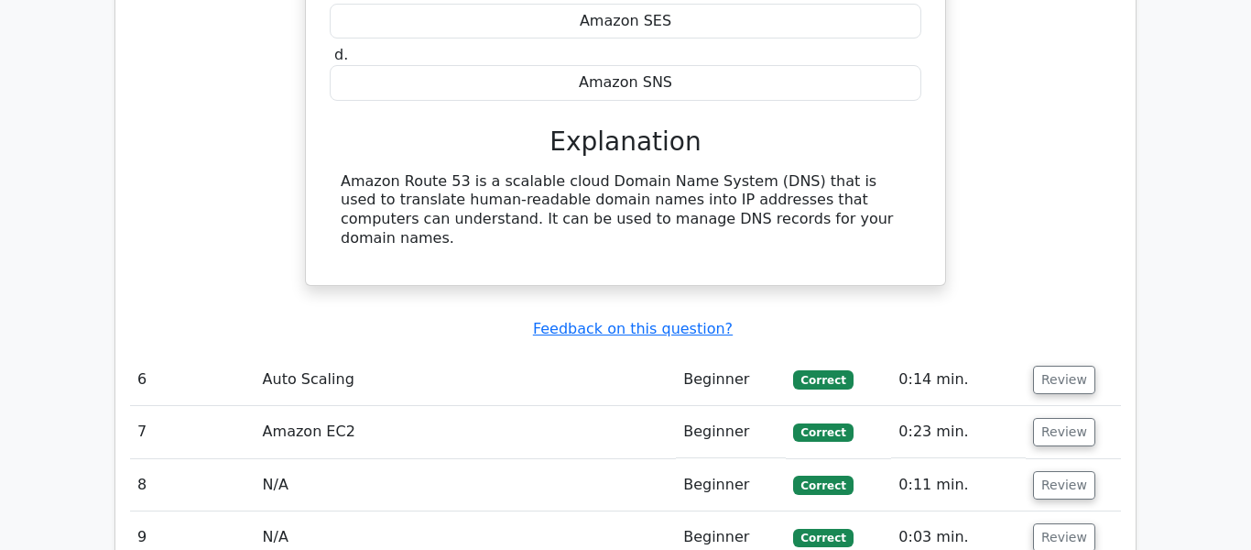
scroll to position [4921, 0]
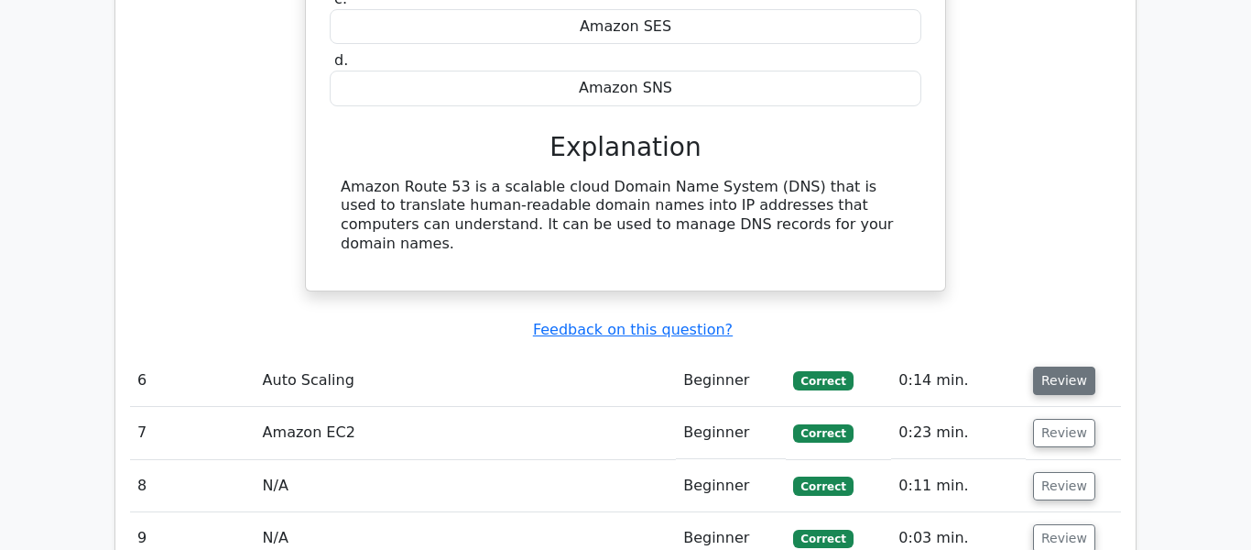
click at [1065, 366] on button "Review" at bounding box center [1064, 380] width 62 height 28
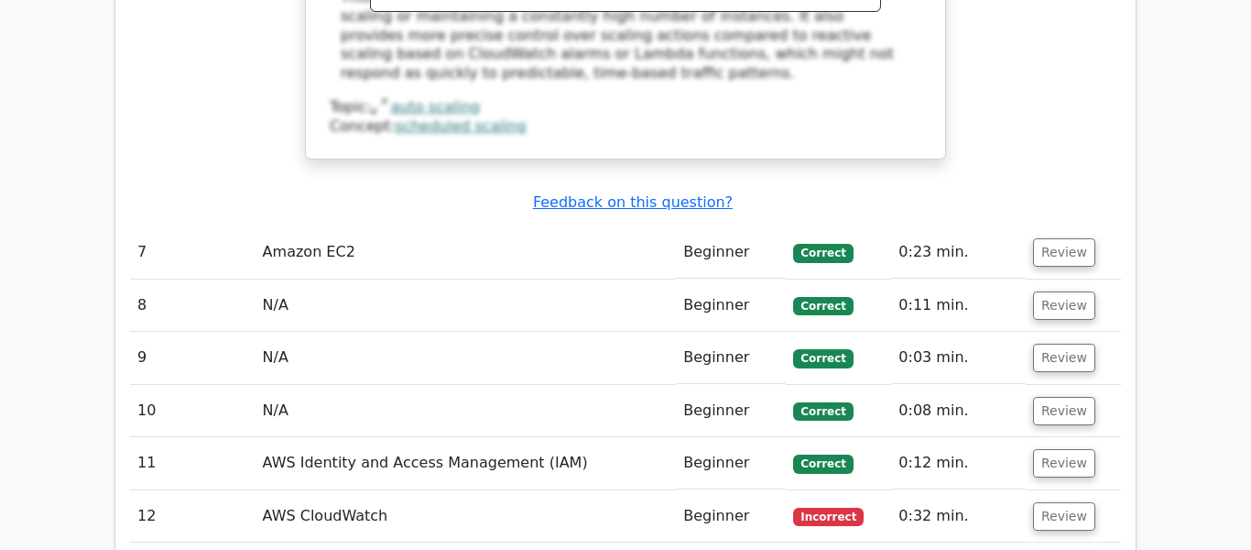
scroll to position [5946, 0]
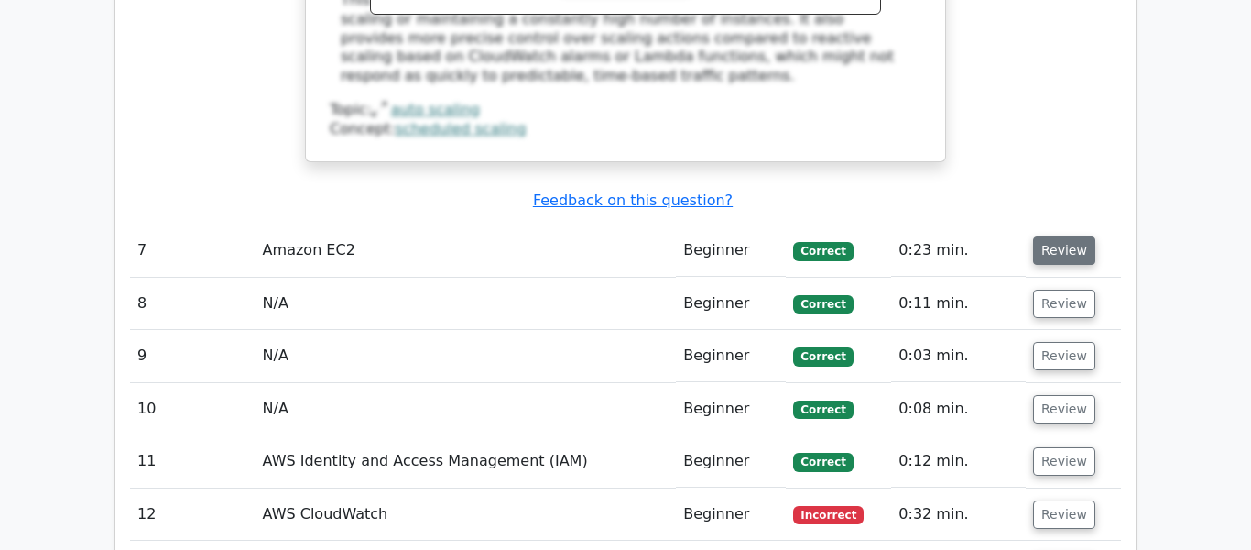
click at [1061, 236] on button "Review" at bounding box center [1064, 250] width 62 height 28
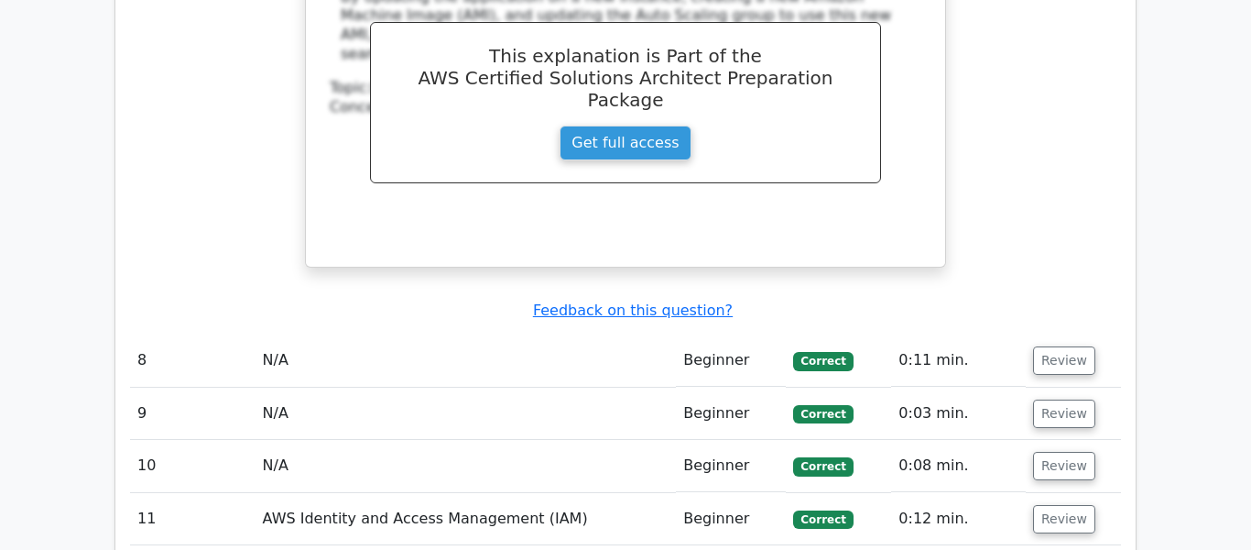
scroll to position [6715, 0]
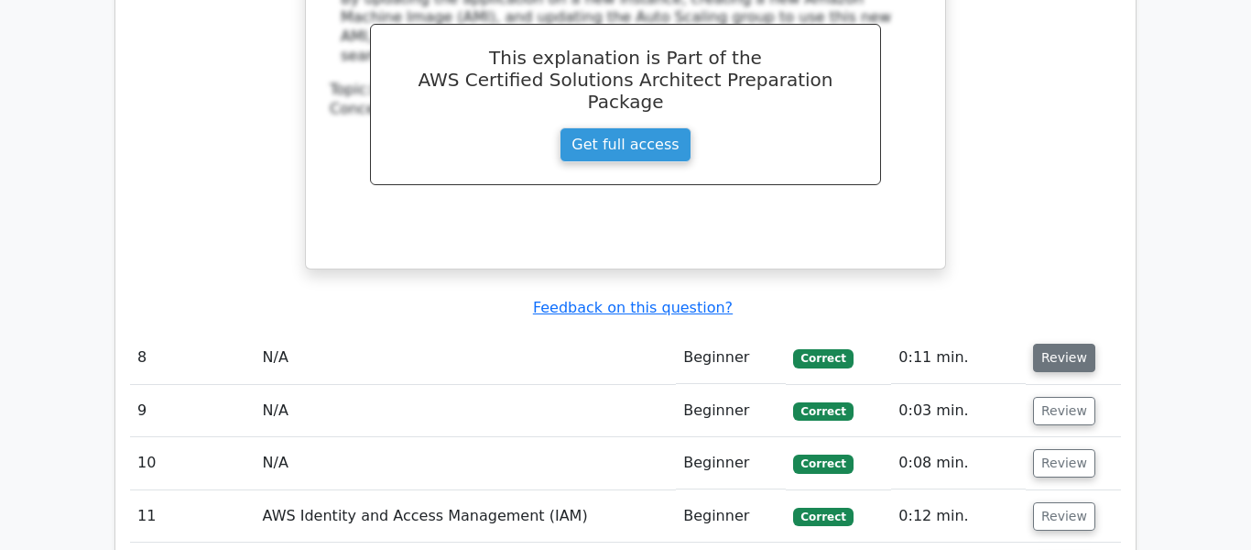
click at [1067, 344] on button "Review" at bounding box center [1064, 358] width 62 height 28
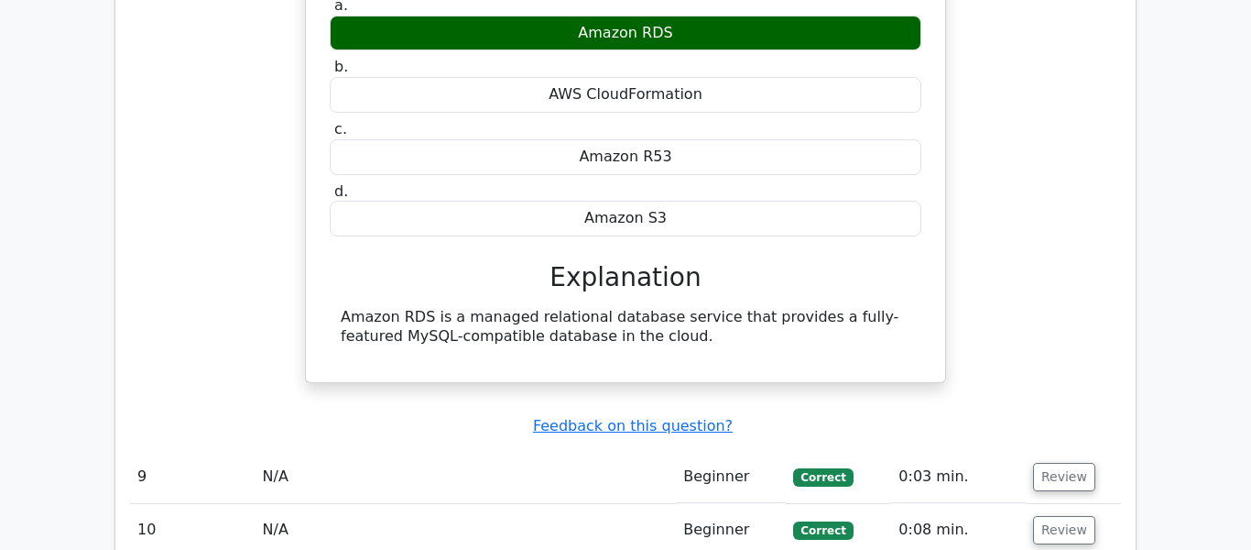
scroll to position [7189, 0]
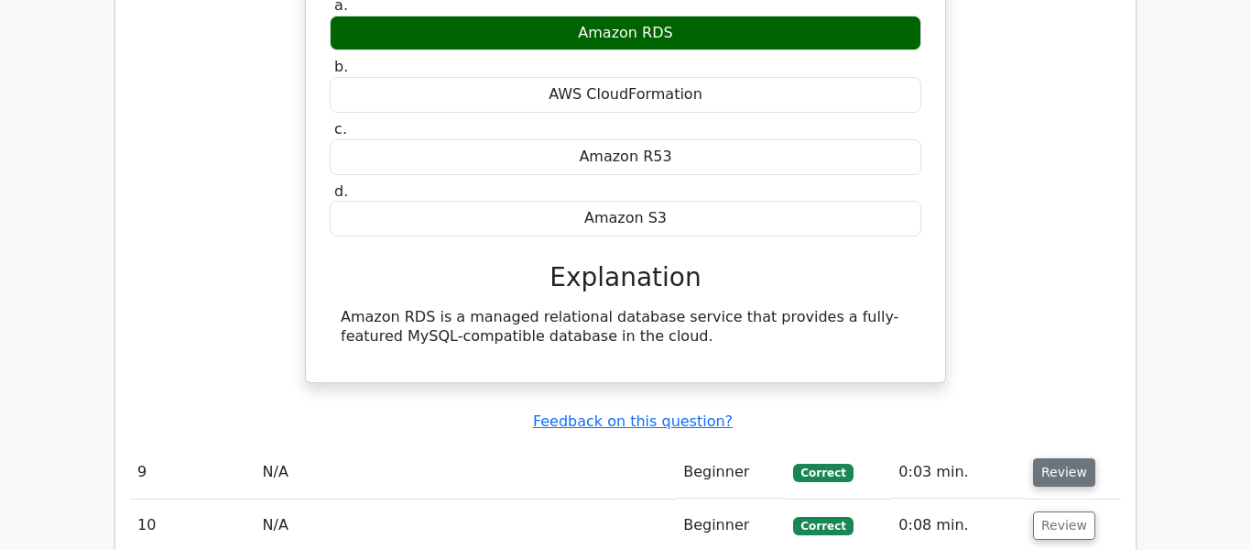
click at [1050, 458] on button "Review" at bounding box center [1064, 472] width 62 height 28
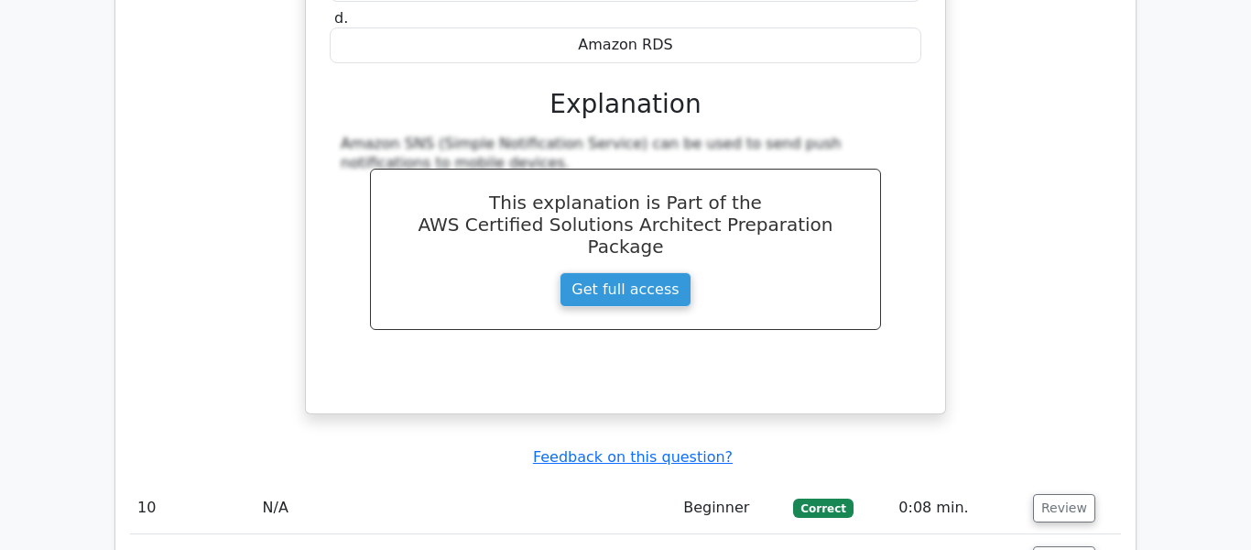
scroll to position [7979, 0]
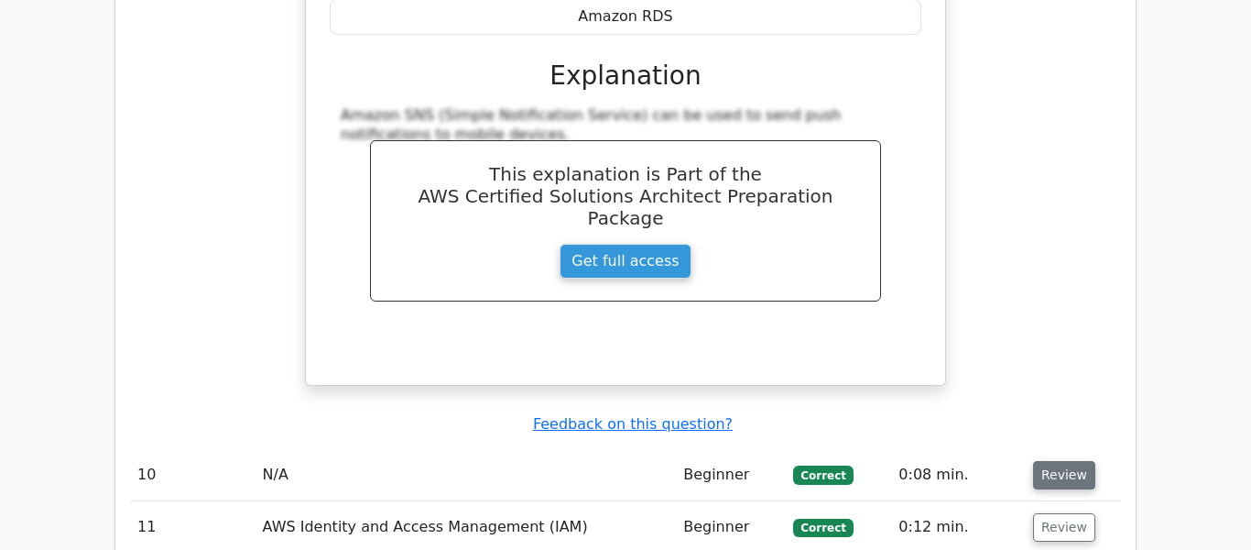
click at [1066, 461] on button "Review" at bounding box center [1064, 475] width 62 height 28
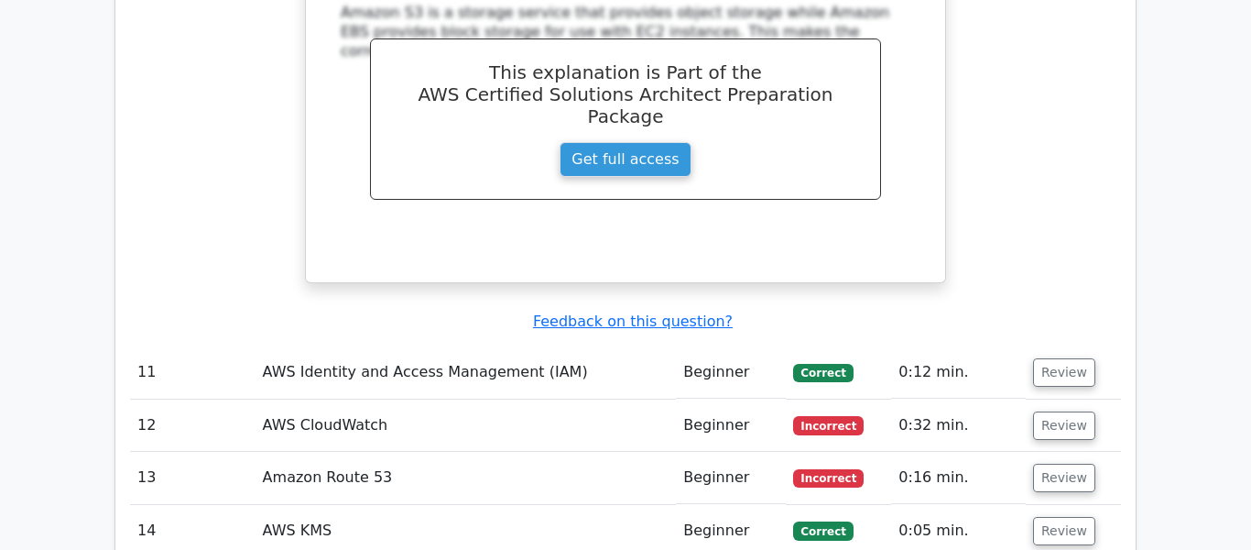
scroll to position [8936, 0]
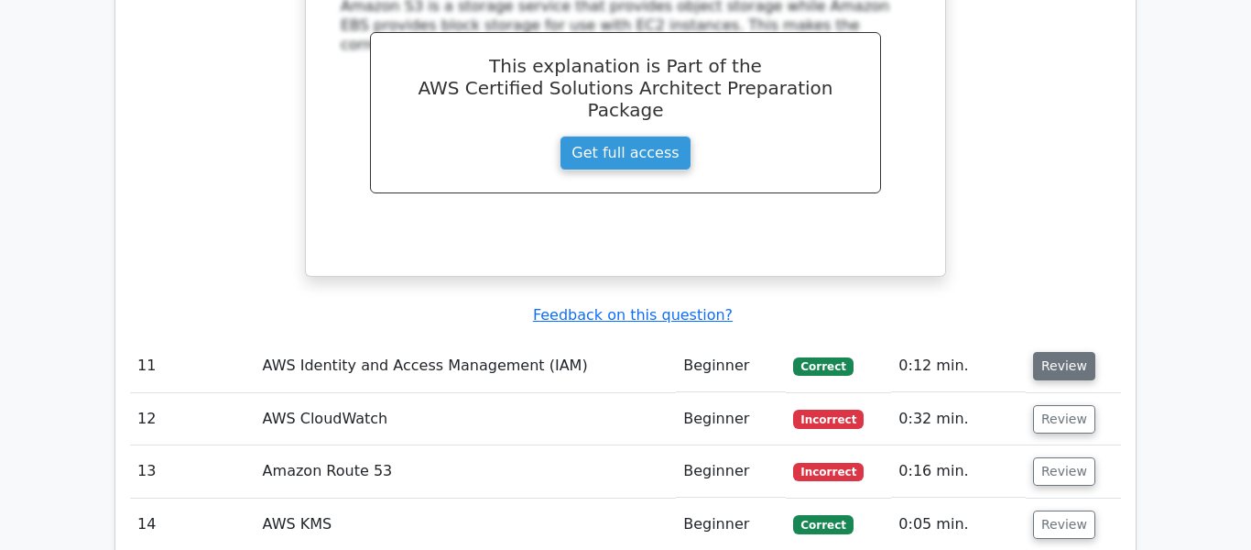
click at [1056, 352] on button "Review" at bounding box center [1064, 366] width 62 height 28
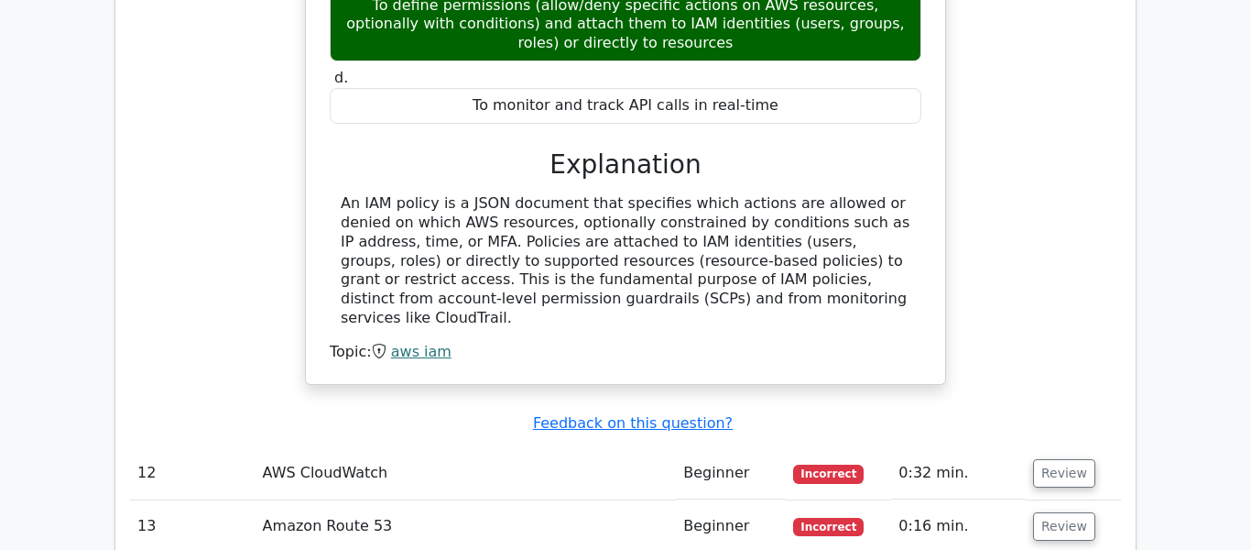
scroll to position [9590, 0]
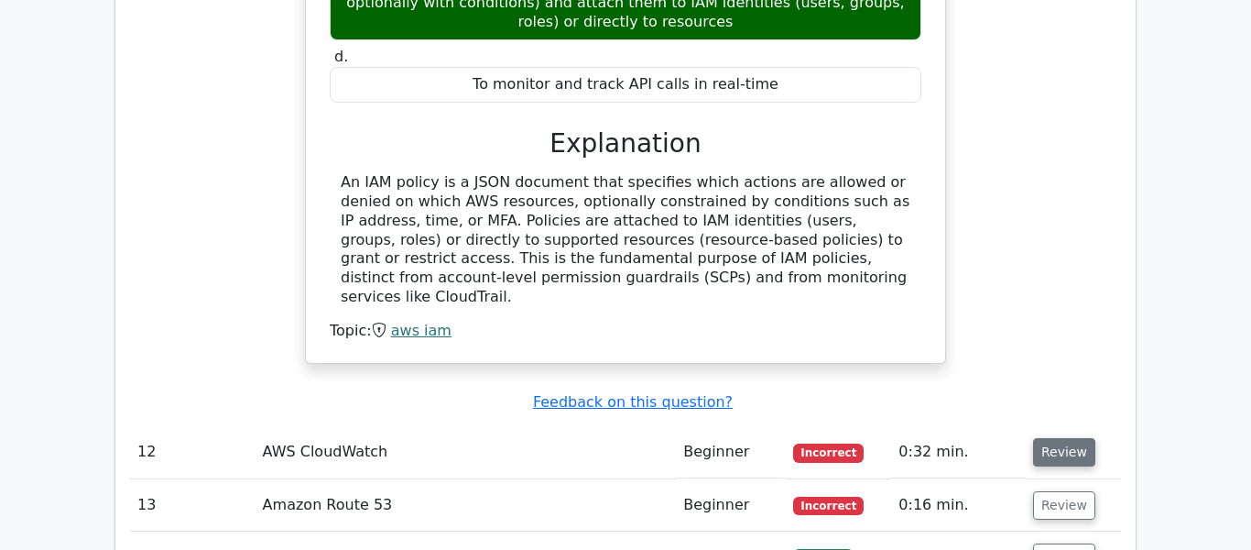
click at [1062, 438] on button "Review" at bounding box center [1064, 452] width 62 height 28
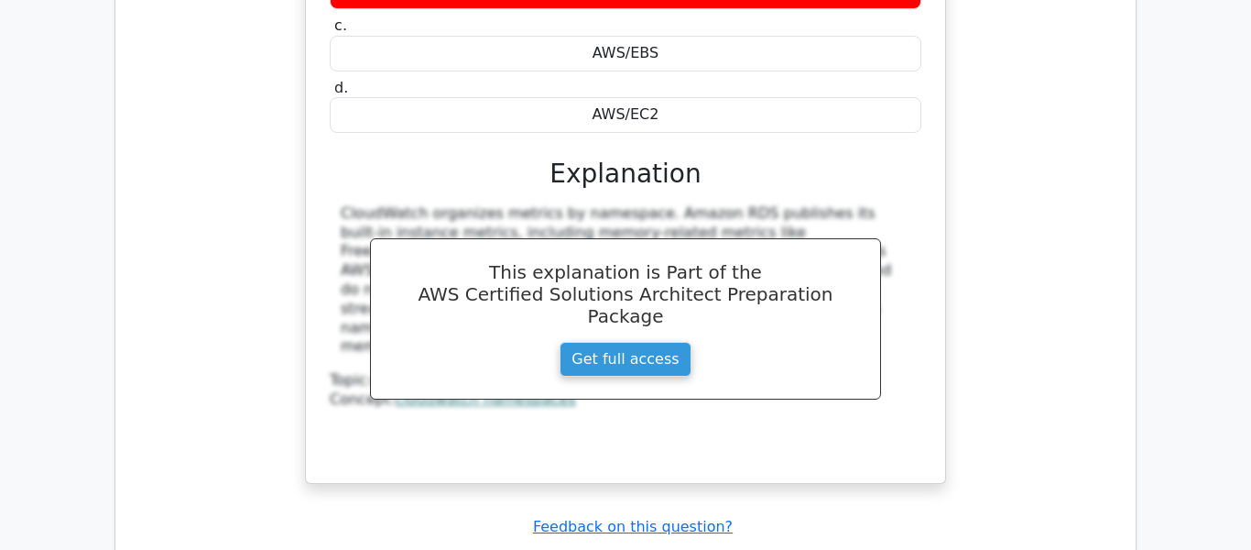
scroll to position [10333, 0]
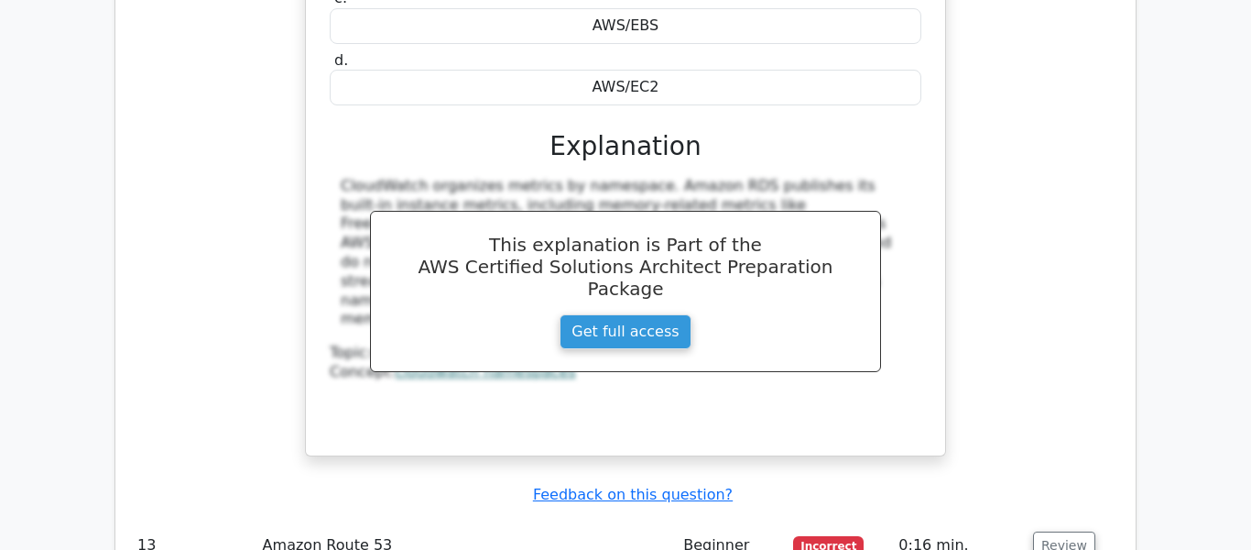
click at [1068, 519] on td "Review" at bounding box center [1073, 545] width 95 height 52
click at [1057, 531] on button "Review" at bounding box center [1064, 545] width 62 height 28
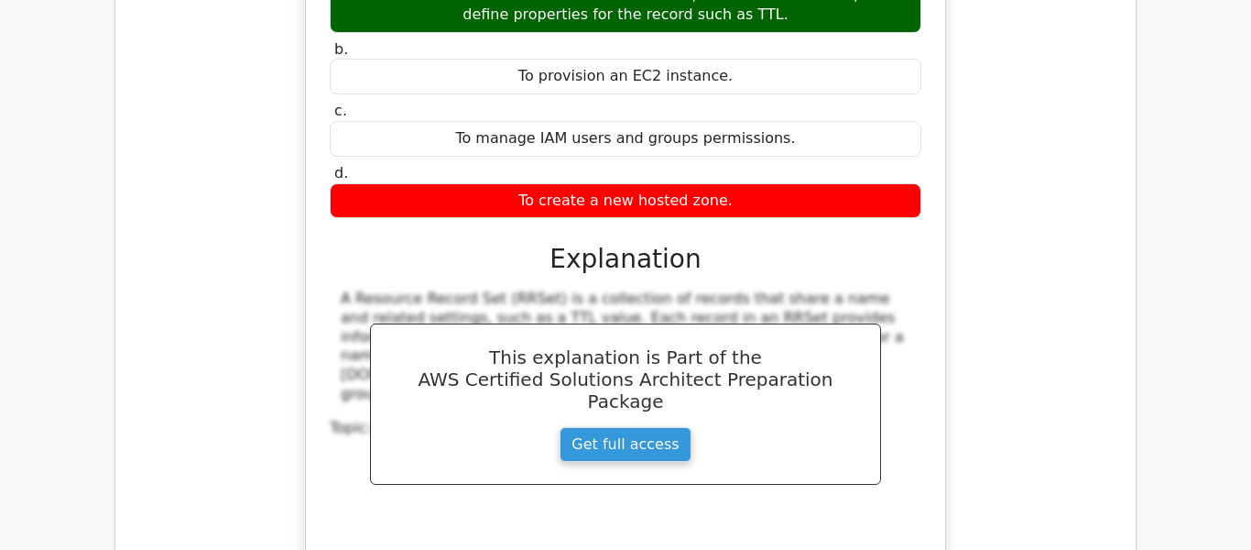
scroll to position [11091, 0]
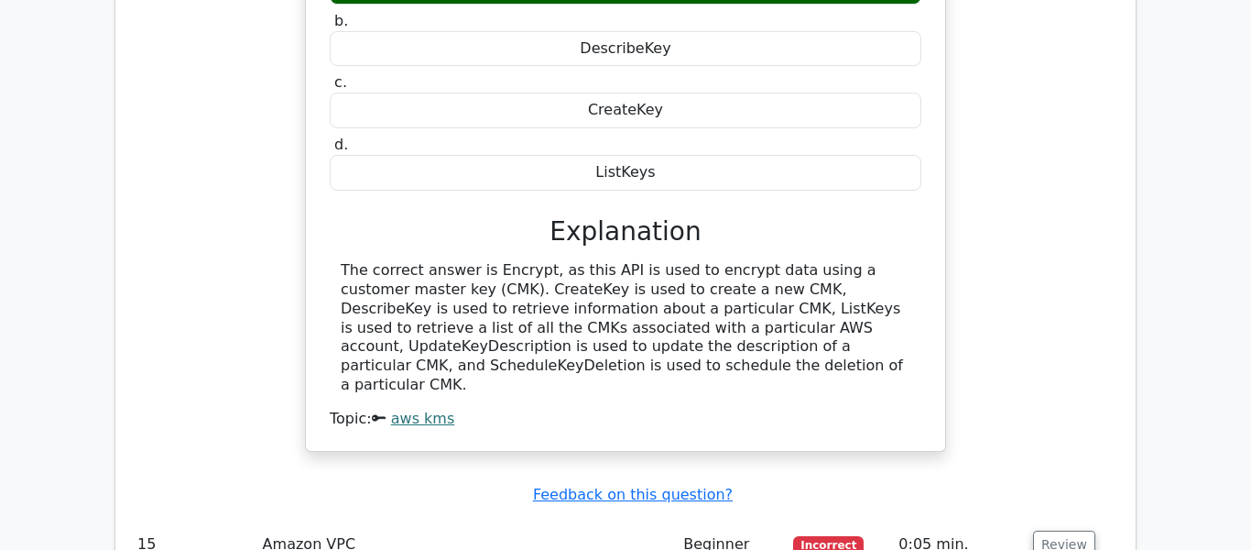
scroll to position [11863, 0]
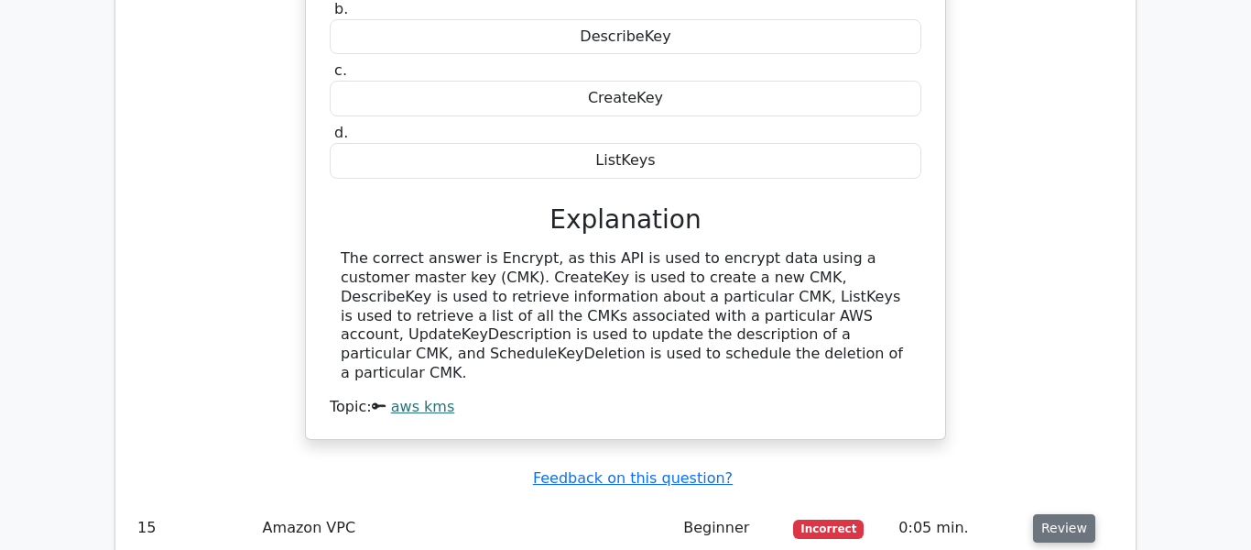
click at [1057, 514] on button "Review" at bounding box center [1064, 528] width 62 height 28
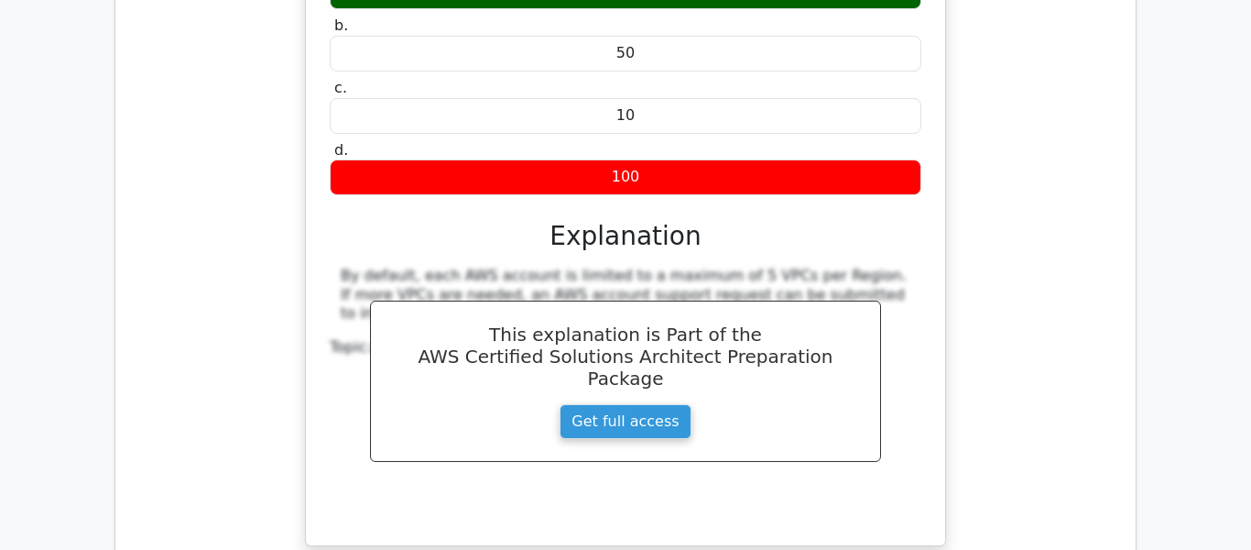
scroll to position [12559, 0]
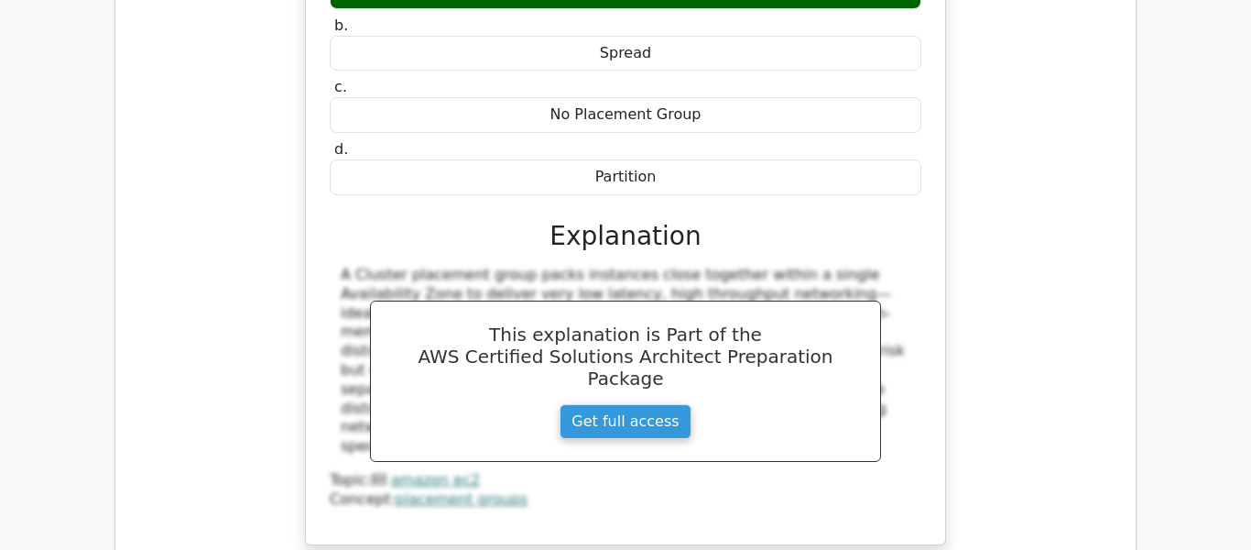
scroll to position [13439, 0]
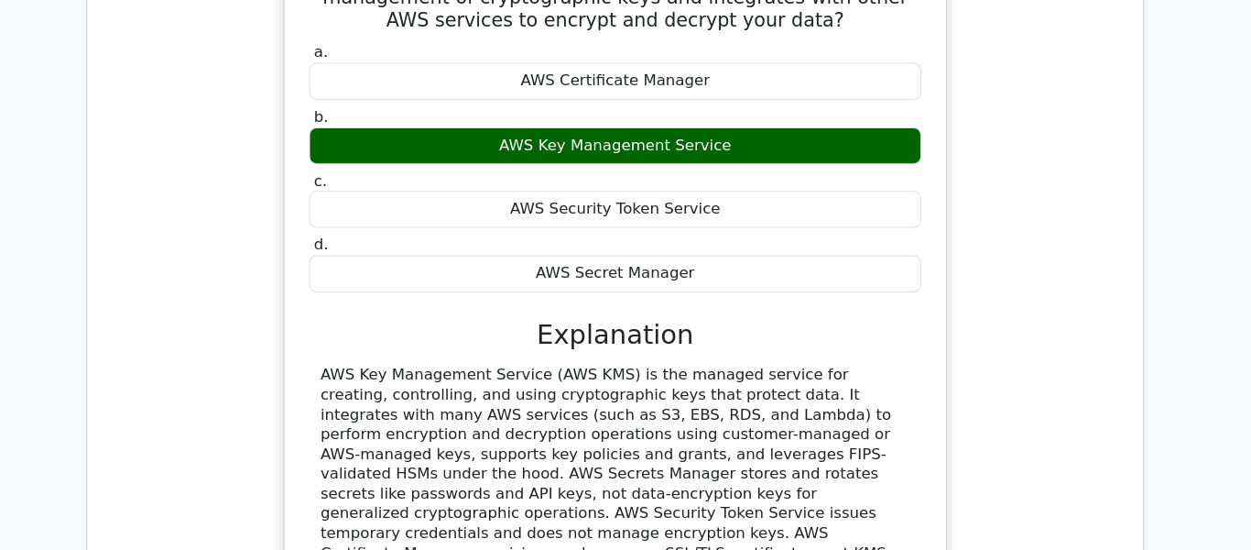
scroll to position [14240, 0]
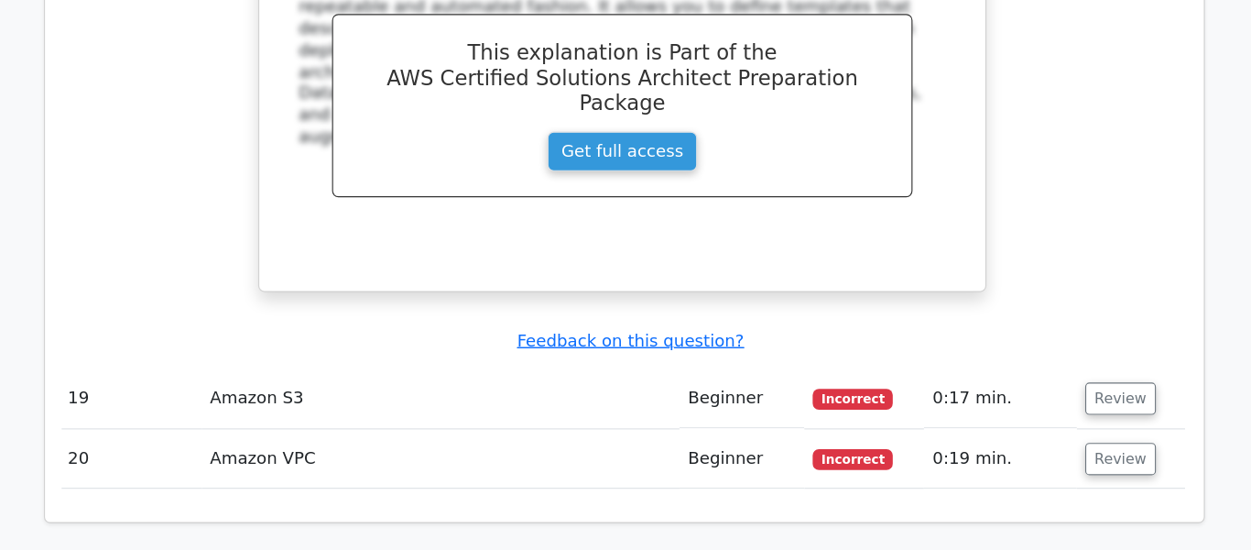
scroll to position [15142, 0]
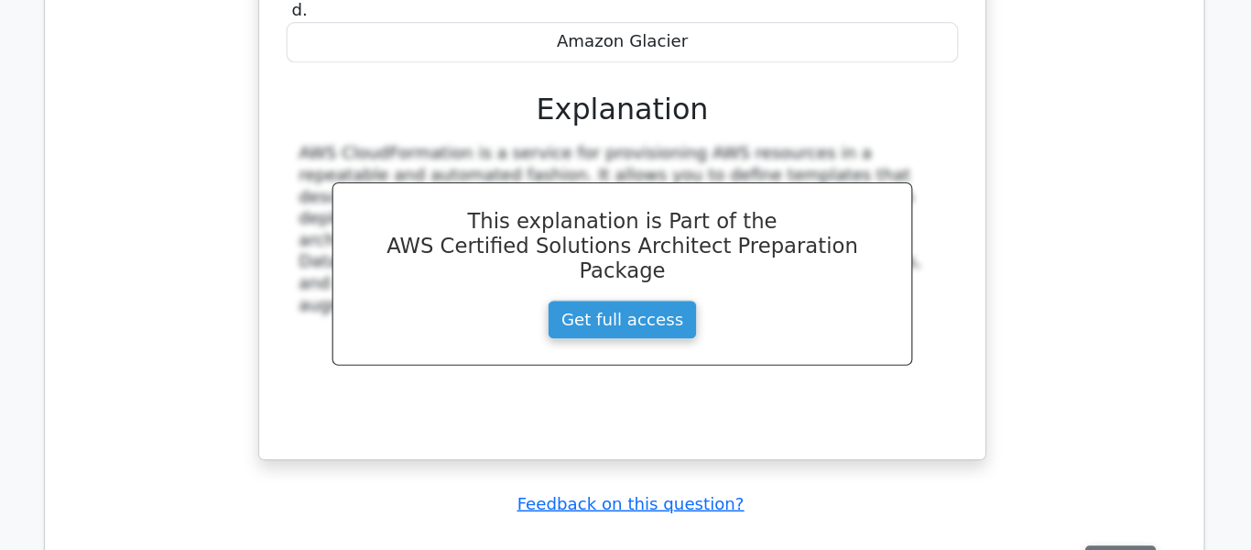
click at [1042, 480] on button "Review" at bounding box center [1063, 494] width 62 height 28
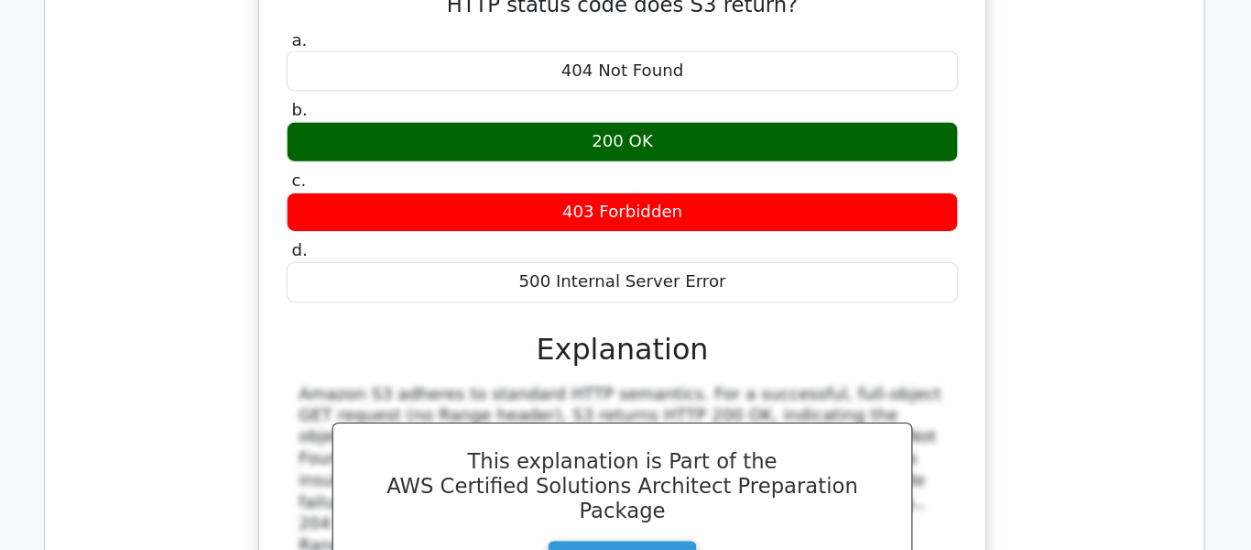
scroll to position [0, 0]
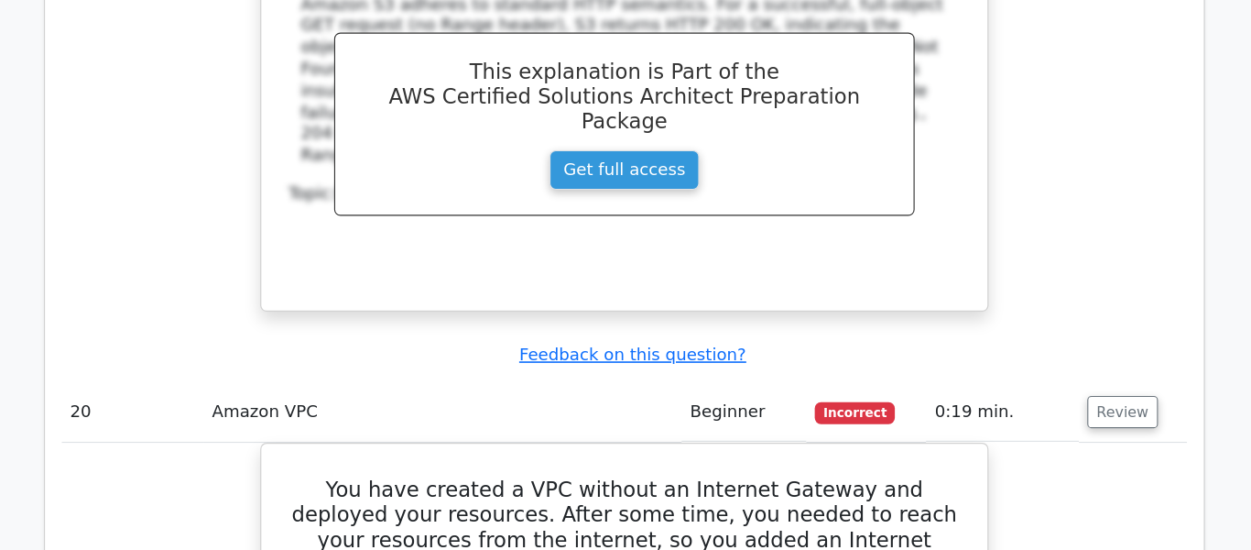
scroll to position [16023, 0]
